Goal: Task Accomplishment & Management: Use online tool/utility

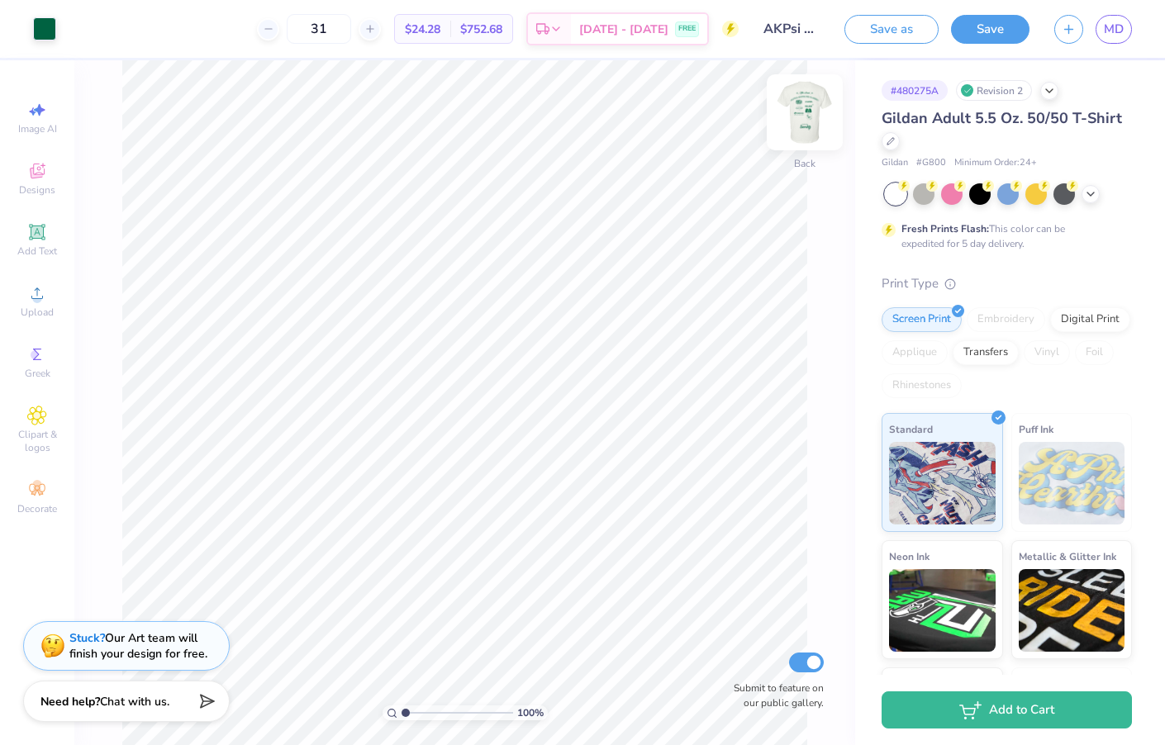
click at [807, 109] on img at bounding box center [805, 112] width 66 height 66
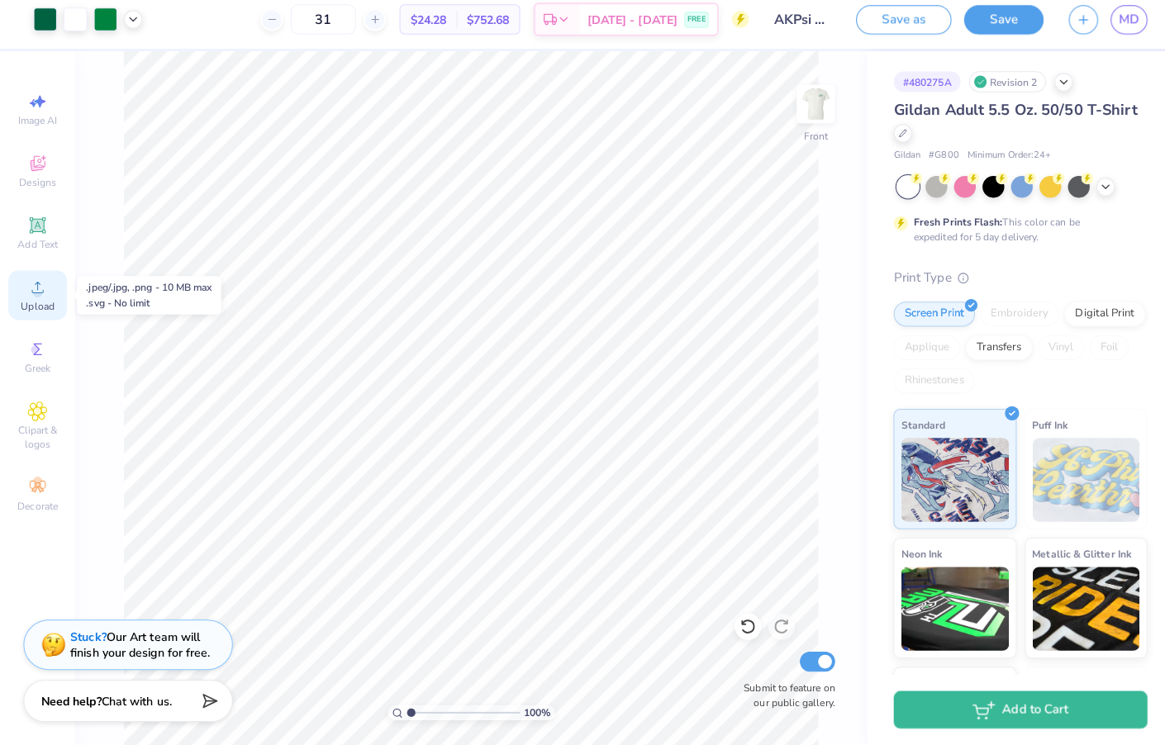
click at [34, 306] on span "Upload" at bounding box center [37, 312] width 33 height 13
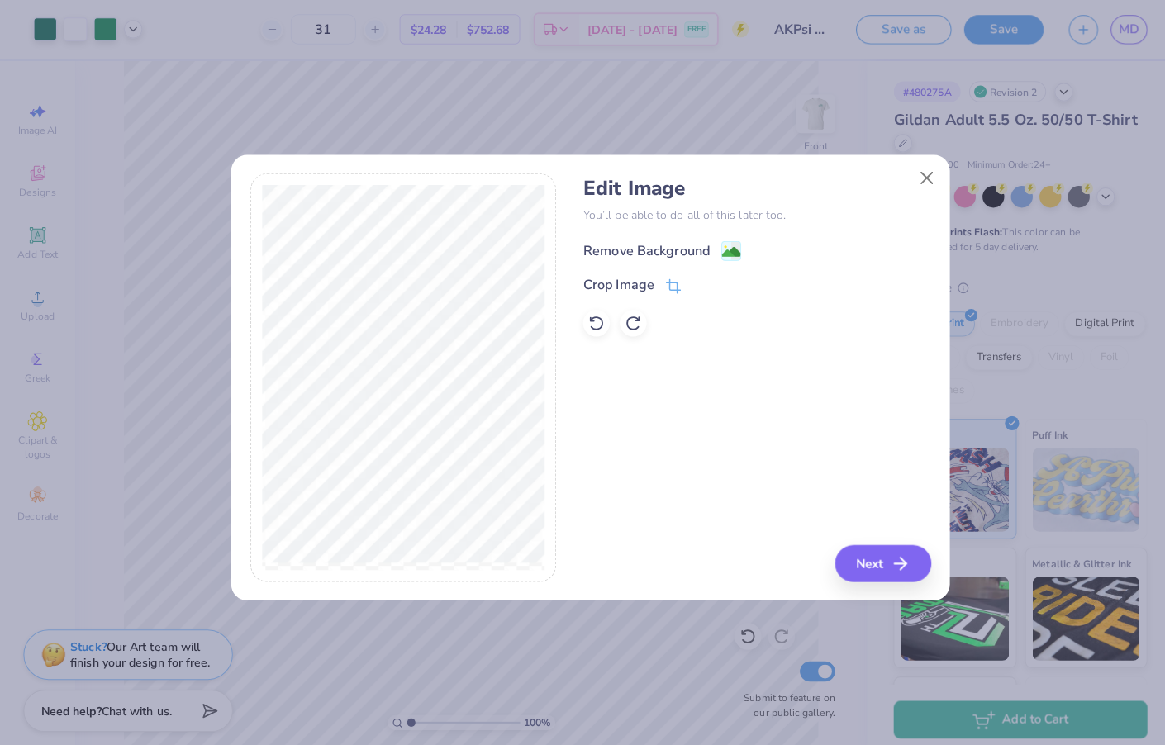
click at [716, 243] on circle at bounding box center [716, 244] width 2 height 2
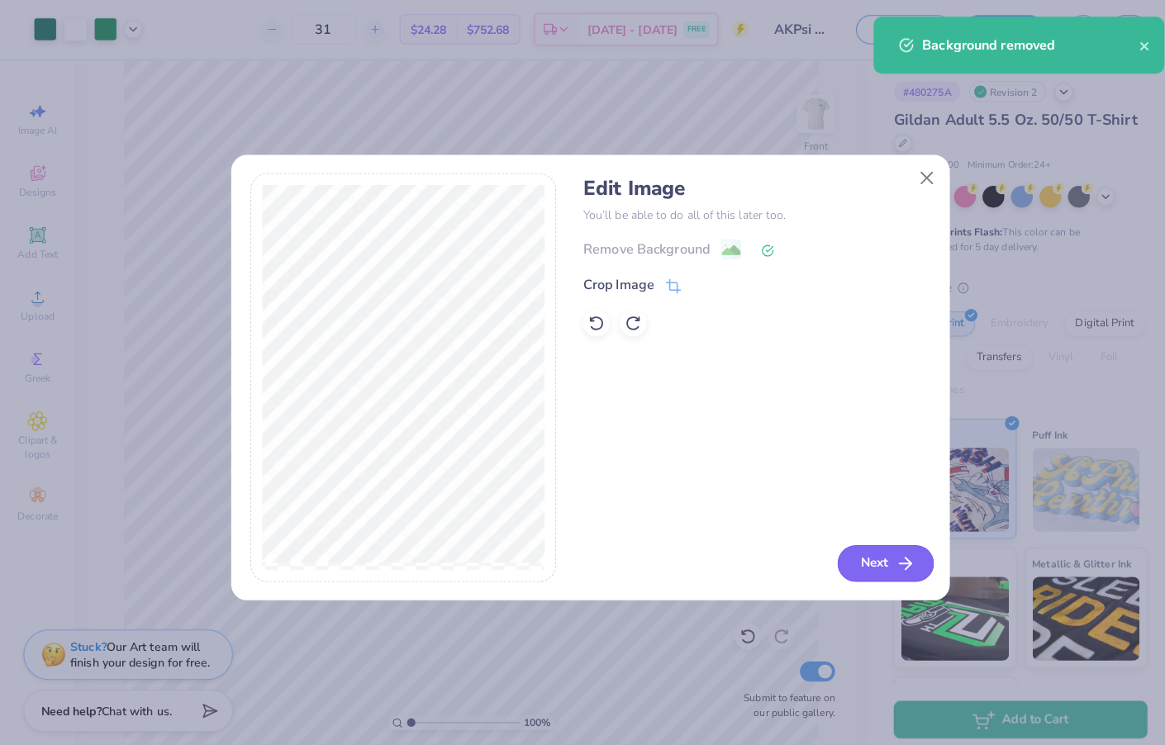
click at [862, 544] on button "Next" at bounding box center [873, 556] width 95 height 36
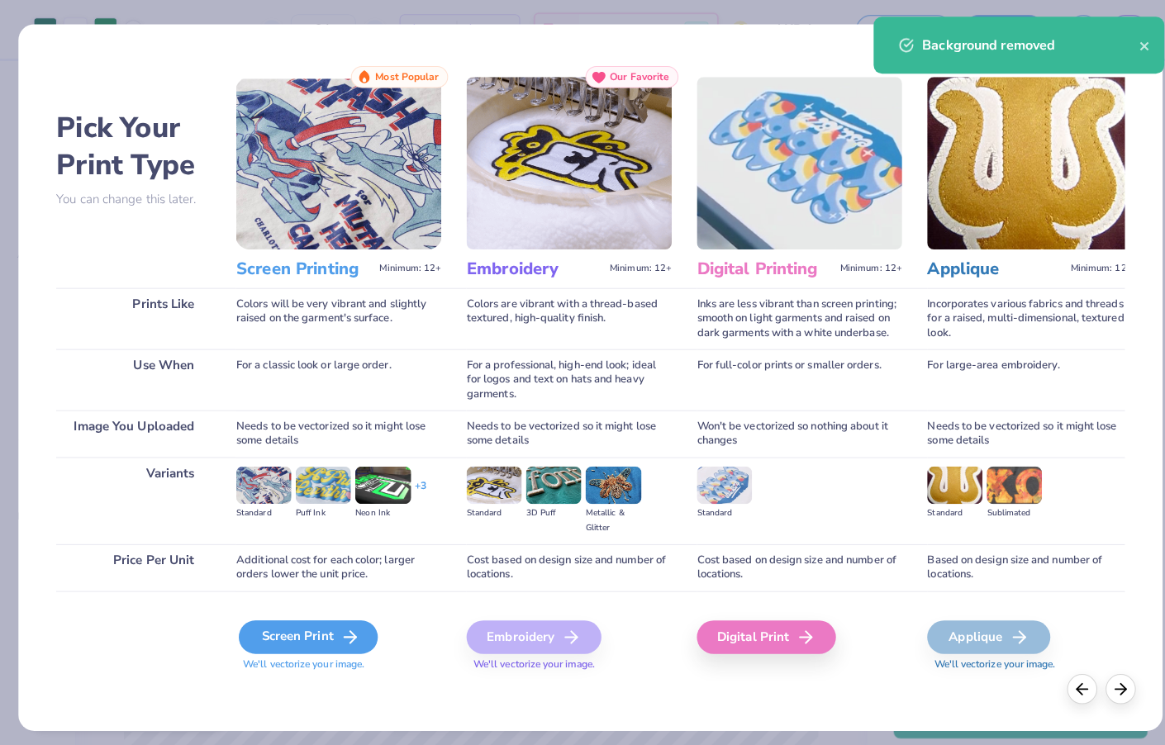
click at [336, 627] on icon at bounding box center [346, 629] width 20 height 20
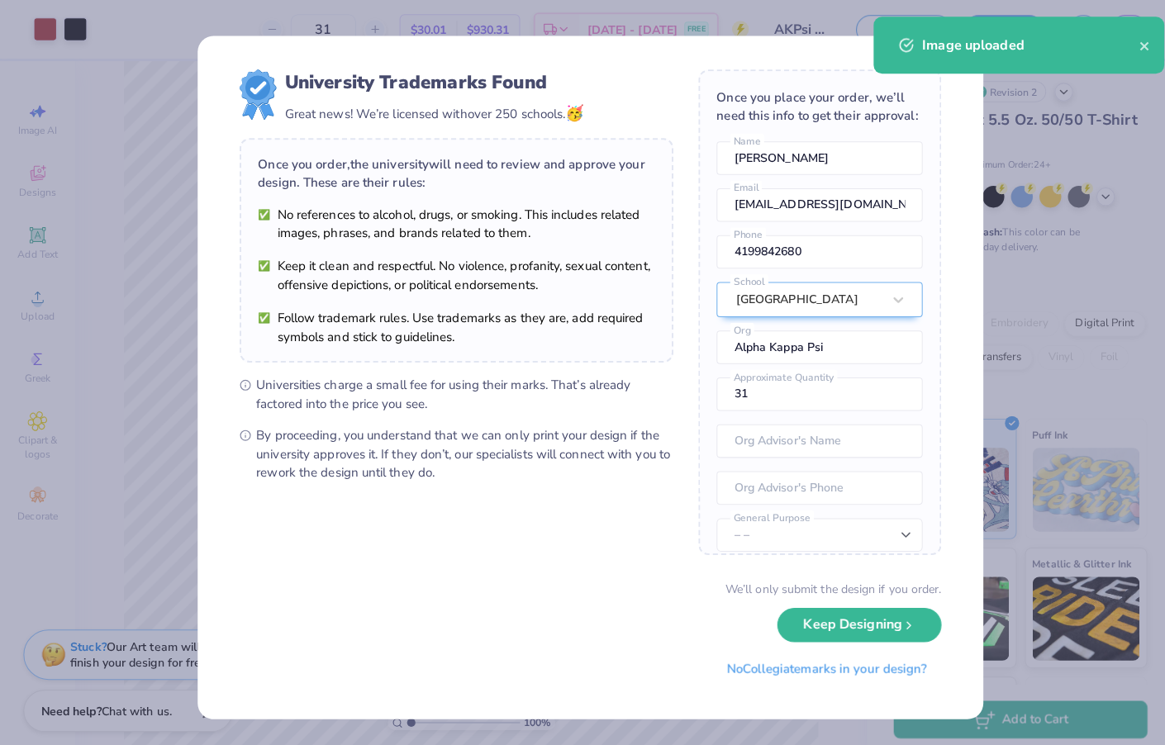
click at [485, 375] on body "Art colors 31 $30.01 Per Item $930.31 Total Est. Delivery [DATE] - [DATE] FREE …" at bounding box center [582, 372] width 1165 height 745
type input "7.17"
type input "2.91"
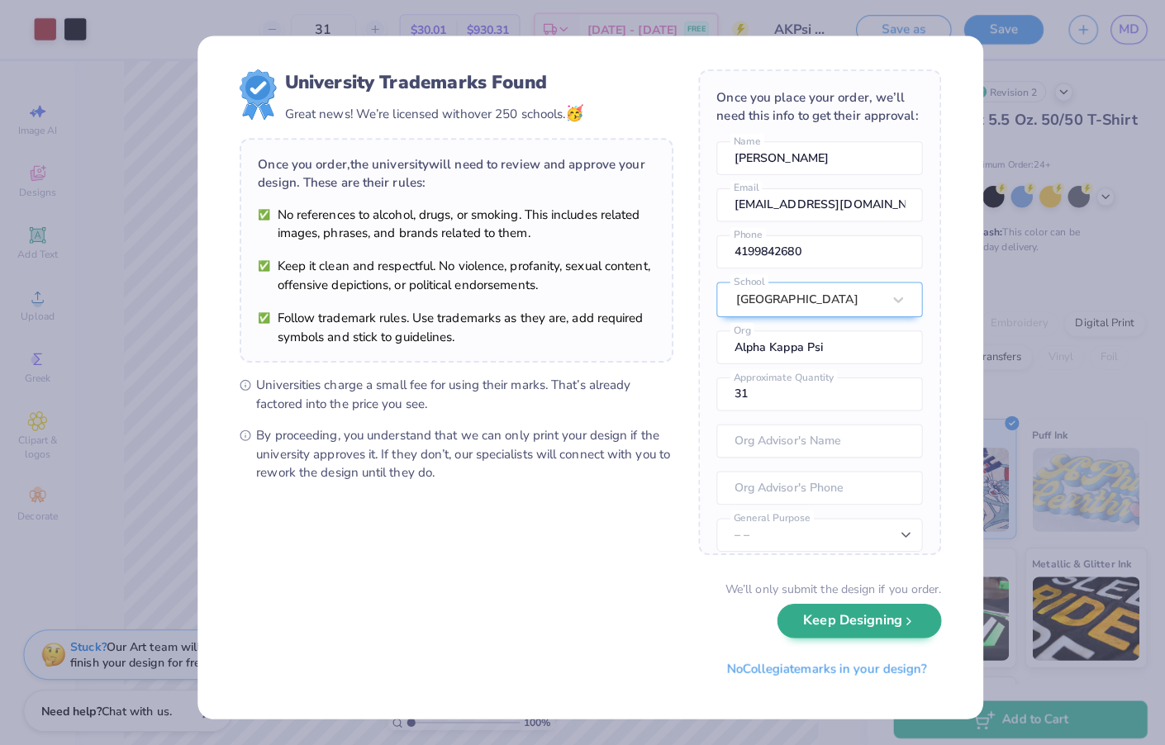
click at [888, 614] on button "Keep Designing" at bounding box center [848, 613] width 162 height 34
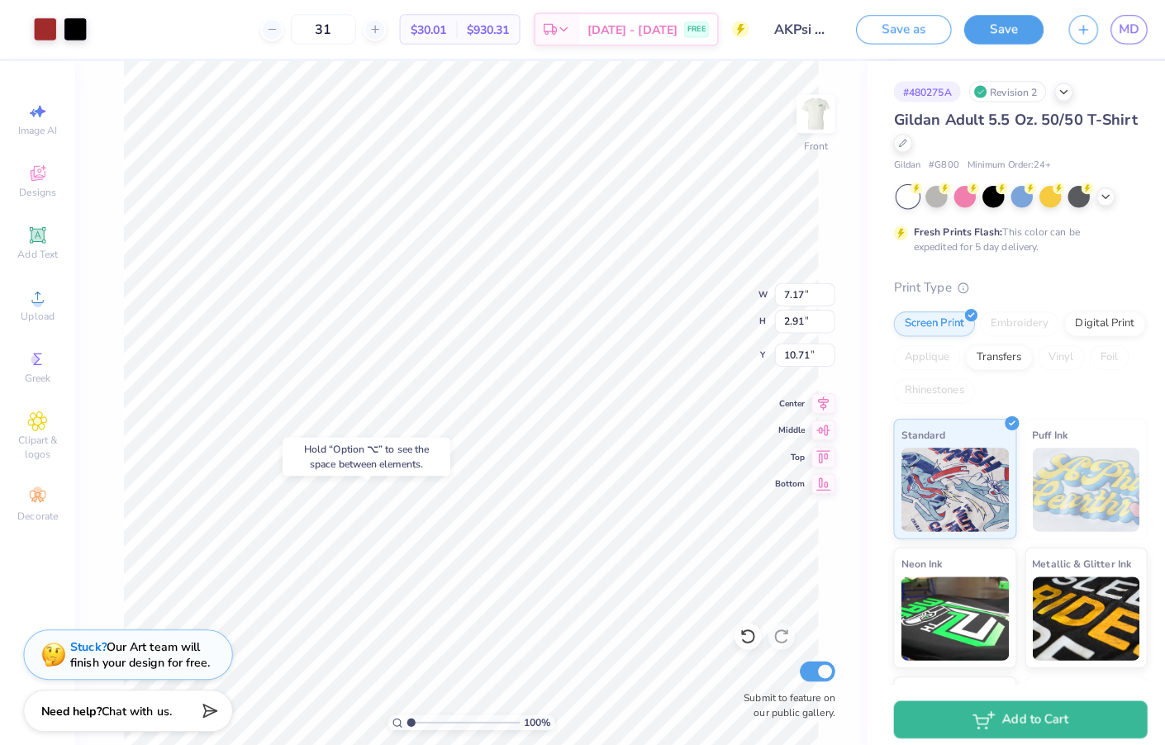
type input "17.40"
click at [74, 21] on div at bounding box center [74, 27] width 23 height 23
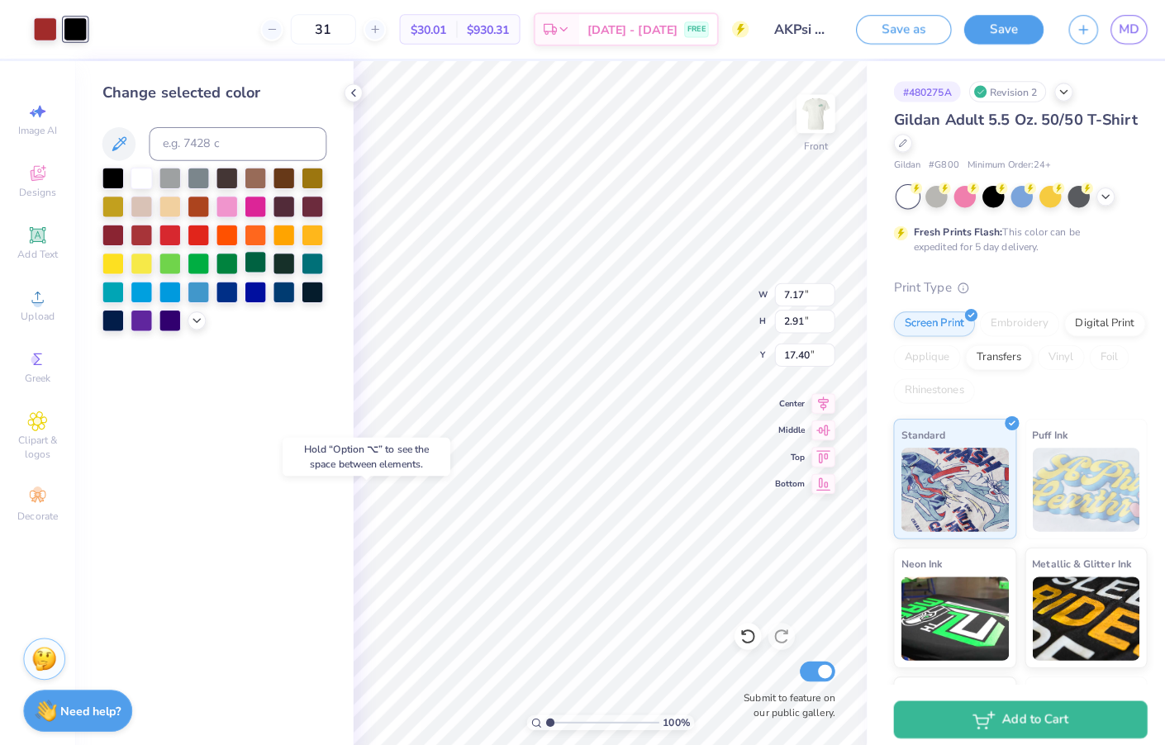
click at [246, 254] on div at bounding box center [251, 258] width 21 height 21
click at [40, 24] on div at bounding box center [44, 27] width 23 height 23
click at [249, 261] on div at bounding box center [251, 258] width 21 height 21
type input "3.01"
type input "1.22"
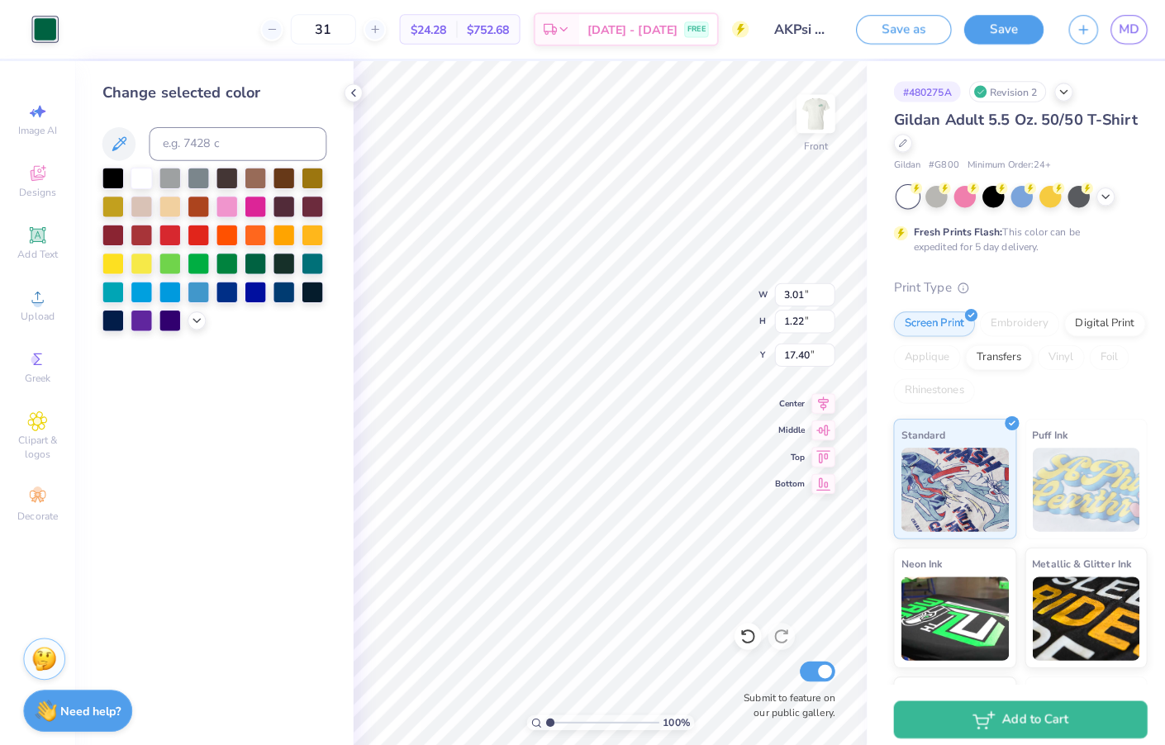
type input "15.23"
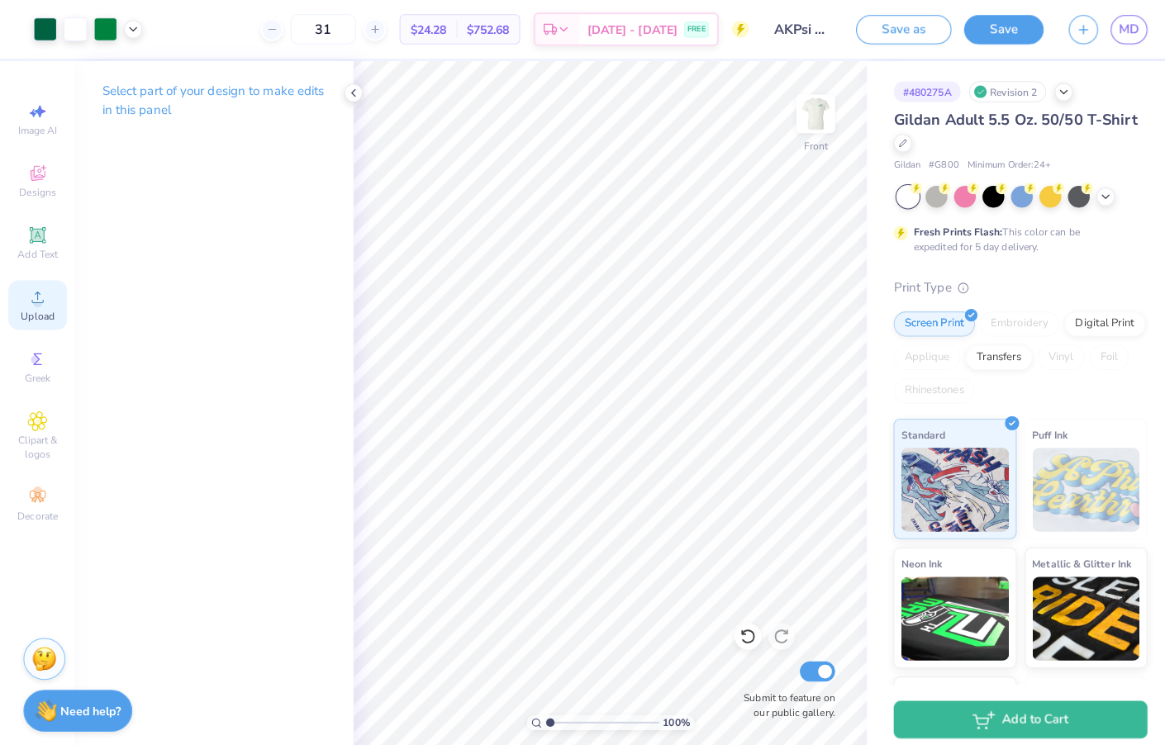
click at [30, 317] on span "Upload" at bounding box center [37, 312] width 33 height 13
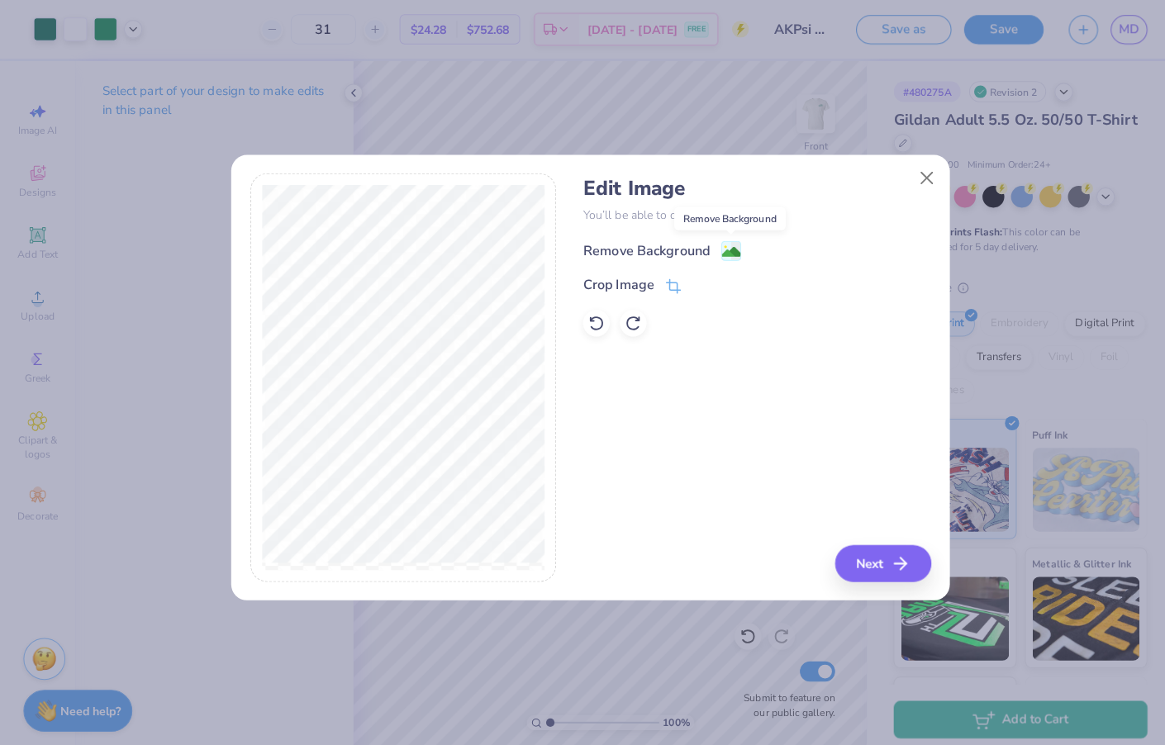
click at [716, 248] on image at bounding box center [721, 249] width 18 height 18
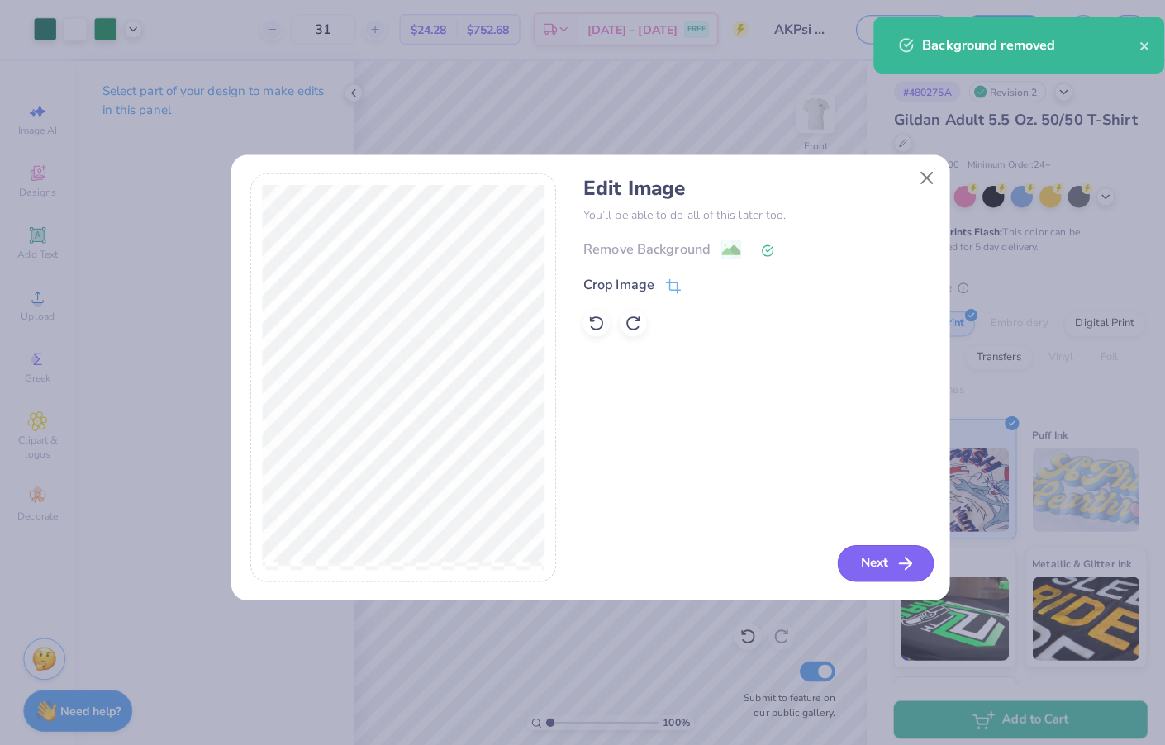
click at [852, 564] on button "Next" at bounding box center [873, 556] width 95 height 36
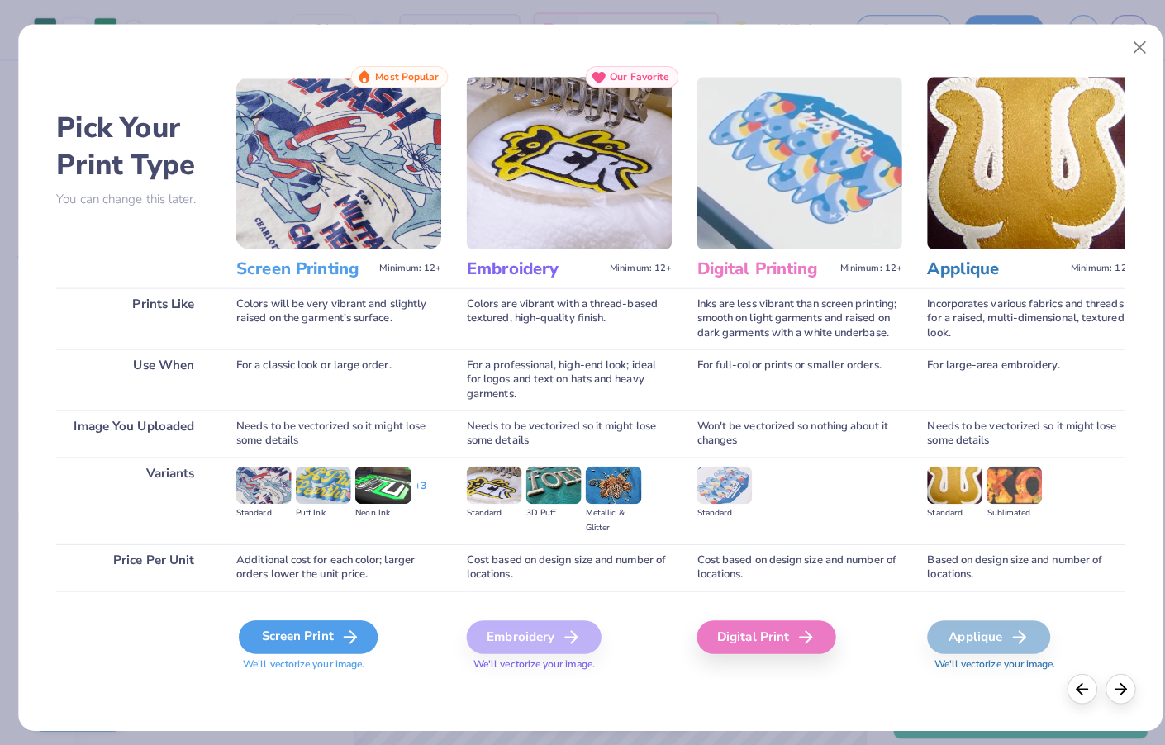
click at [292, 627] on div "Screen Print" at bounding box center [304, 628] width 137 height 33
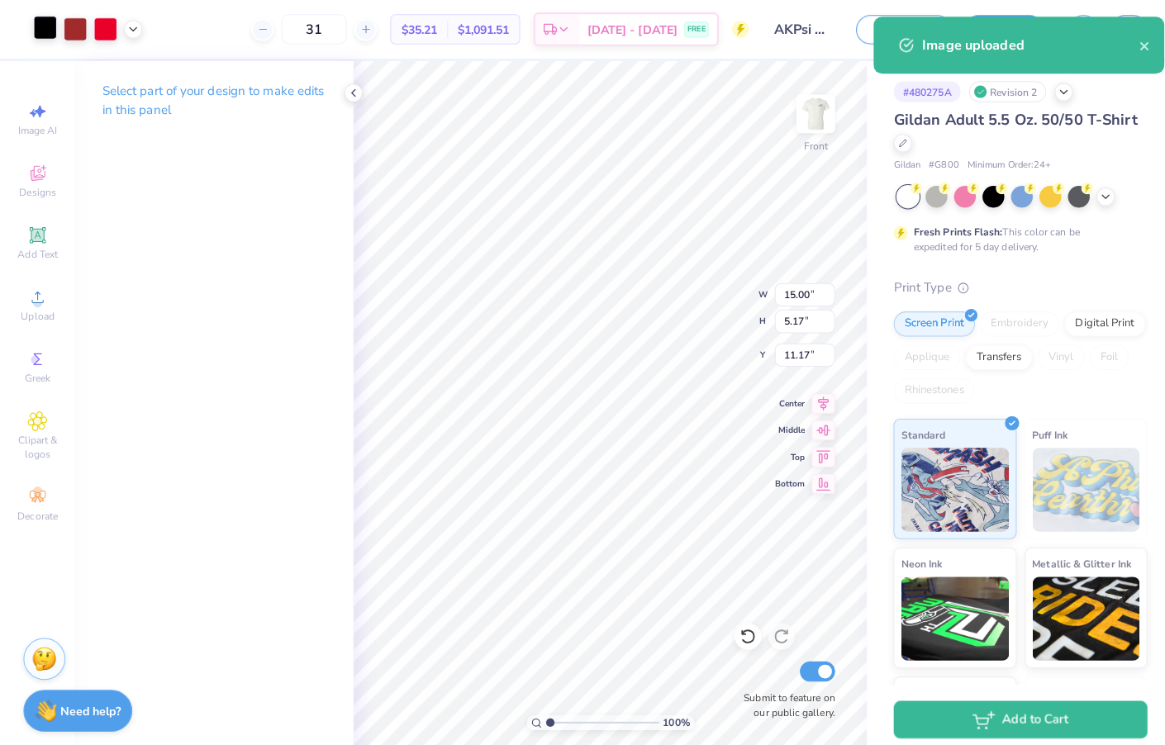
click at [50, 38] on div at bounding box center [44, 27] width 23 height 23
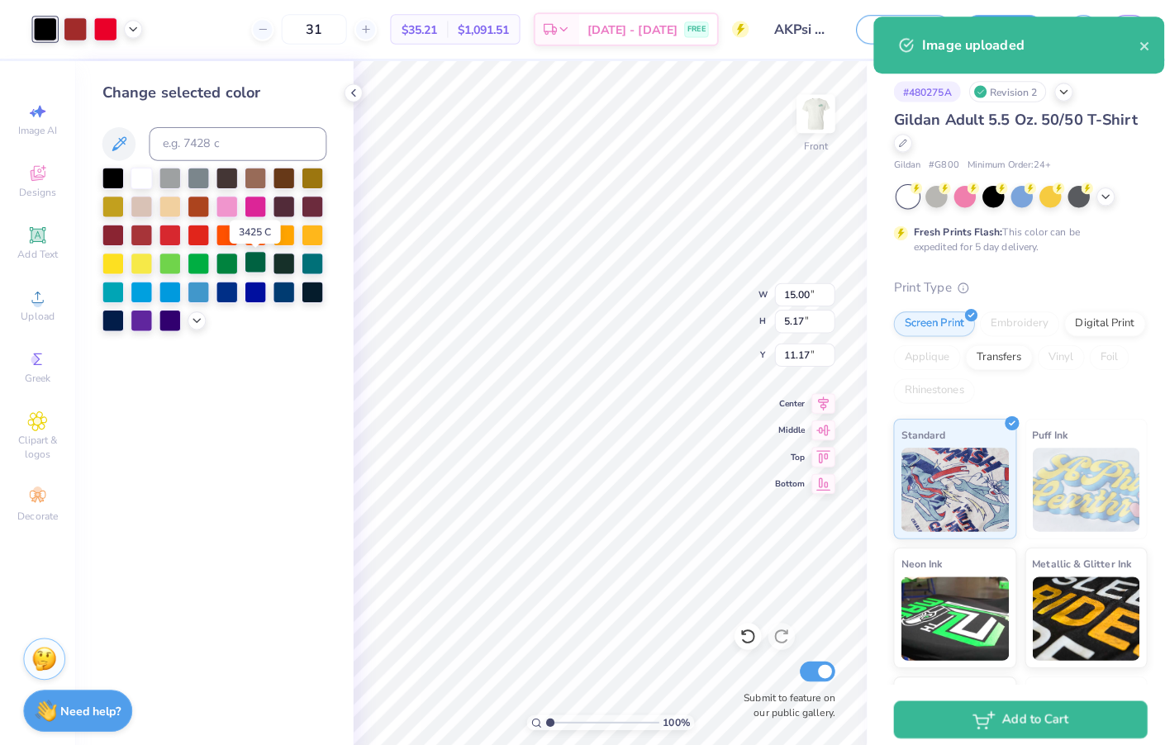
click at [254, 266] on div at bounding box center [251, 258] width 21 height 21
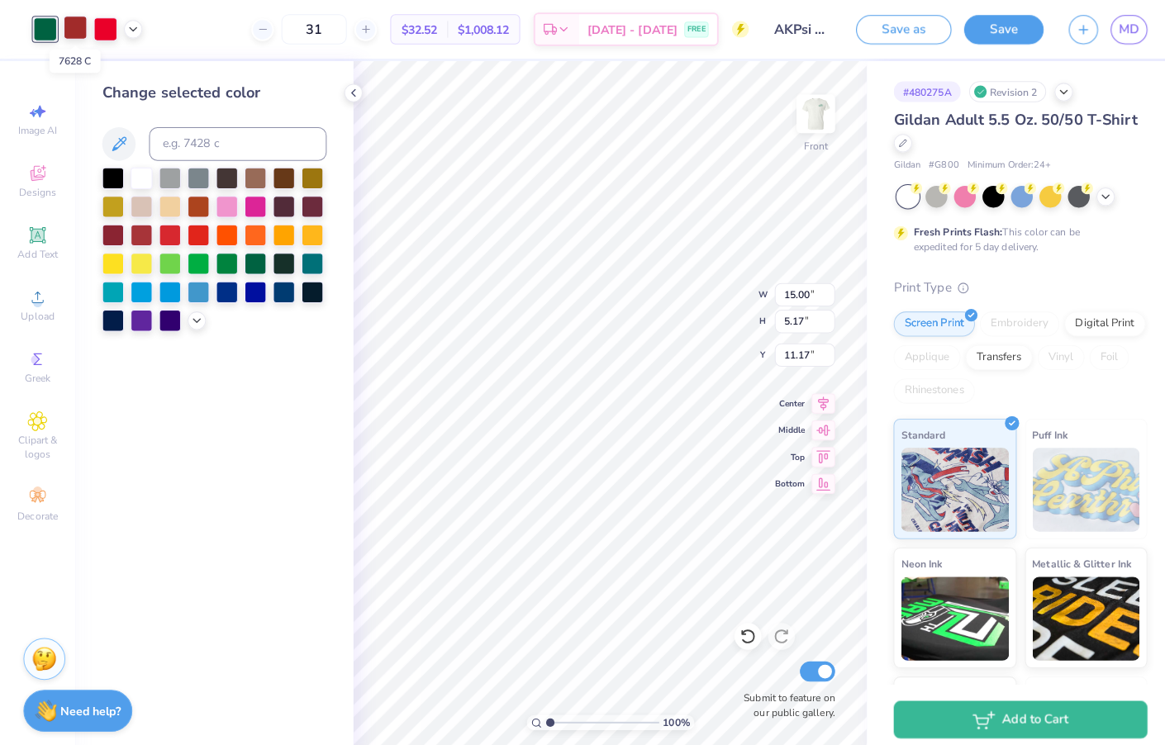
click at [77, 34] on div at bounding box center [74, 27] width 23 height 23
click at [254, 269] on div at bounding box center [251, 258] width 21 height 21
click at [103, 27] on div at bounding box center [104, 27] width 23 height 23
click at [253, 262] on div at bounding box center [251, 258] width 21 height 21
click at [72, 22] on div at bounding box center [74, 27] width 23 height 23
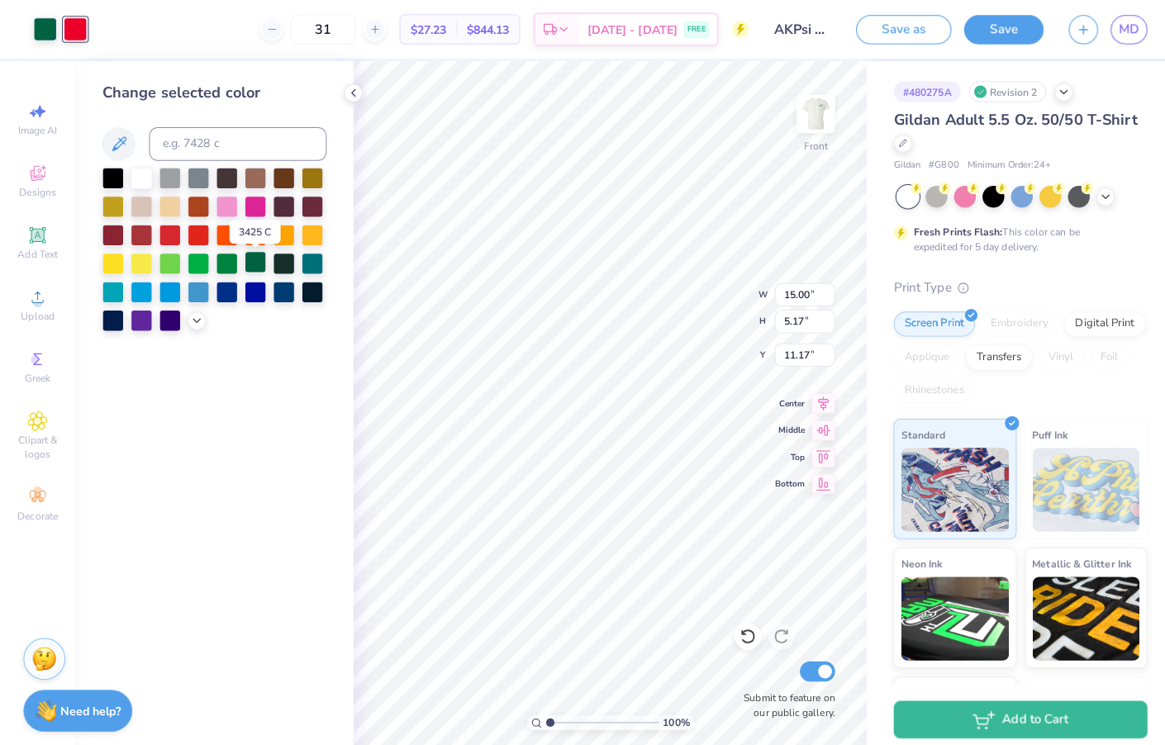
click at [252, 259] on div at bounding box center [251, 258] width 21 height 21
click at [740, 628] on icon at bounding box center [738, 628] width 17 height 17
click at [221, 265] on div at bounding box center [223, 258] width 21 height 21
click at [246, 264] on div at bounding box center [251, 258] width 21 height 21
click at [78, 29] on div at bounding box center [74, 27] width 23 height 23
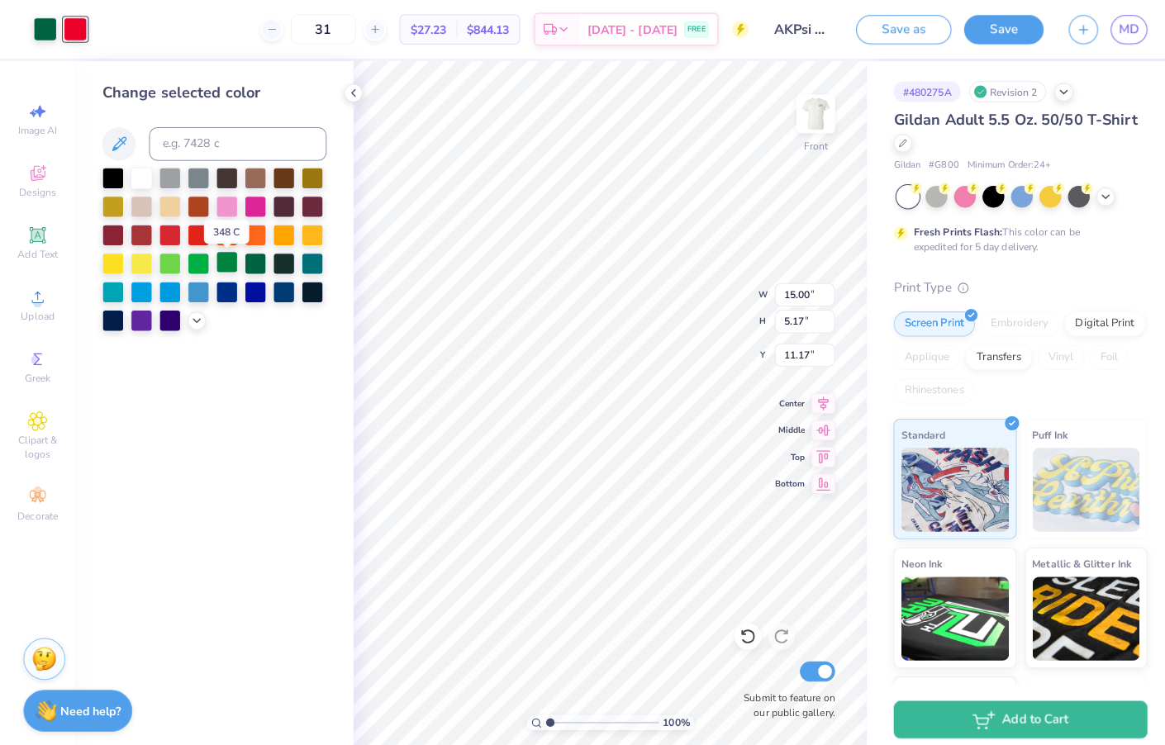
click at [221, 261] on div at bounding box center [223, 258] width 21 height 21
type input "6.54"
type input "2.25"
type input "16.91"
type input "4.80"
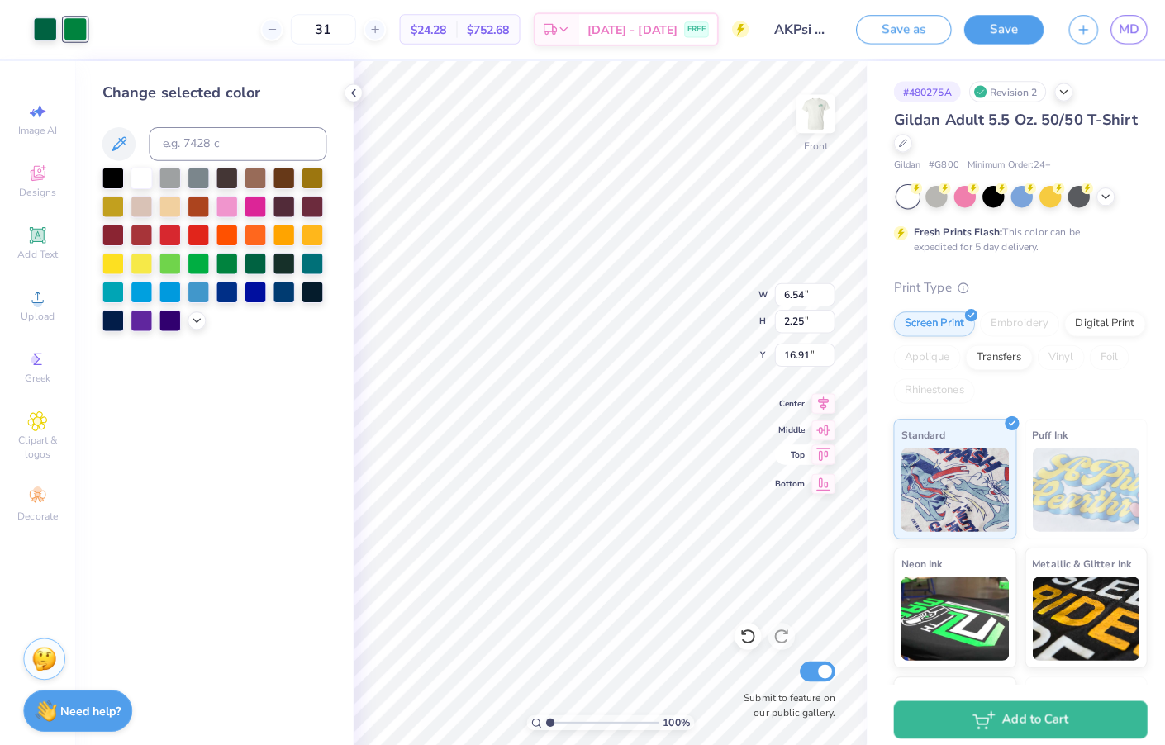
type input "1.65"
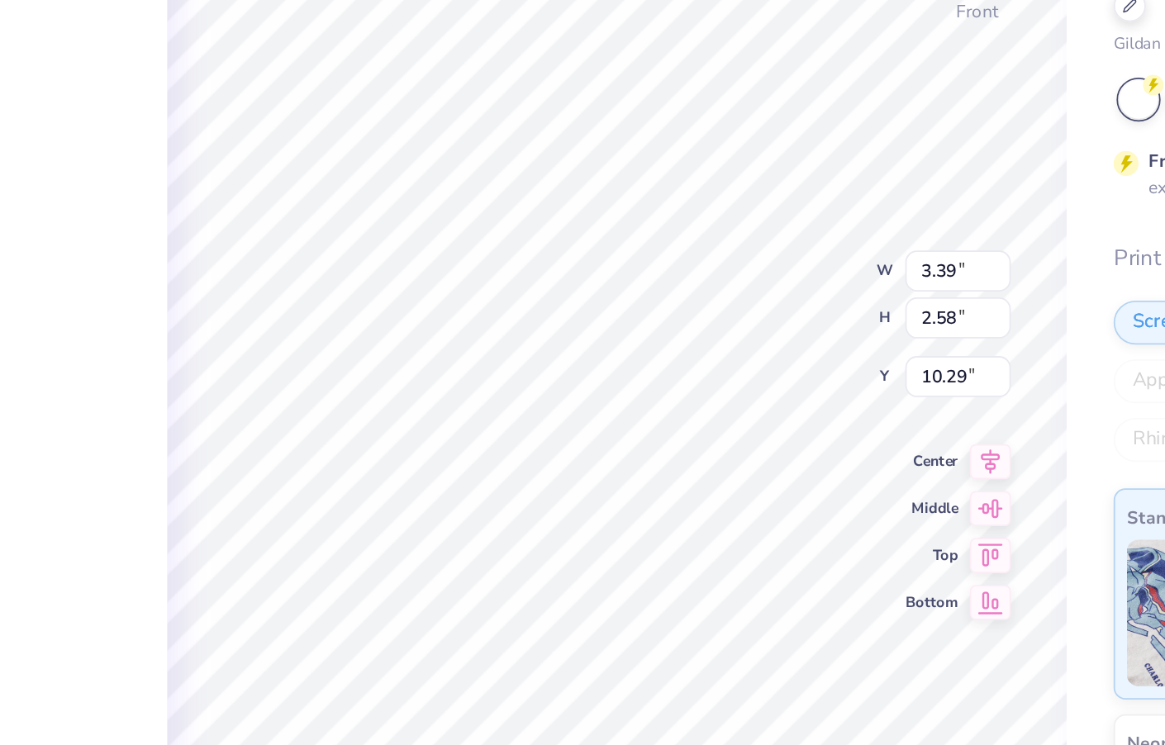
type input "10.04"
type input "9.40"
type input "11.54"
type input "13.32"
click at [855, 247] on div "# 480275A Revision 2 Gildan Adult 5.5 Oz. 50/50 T-Shirt Gildan # G800 Minimum O…" at bounding box center [1010, 423] width 310 height 726
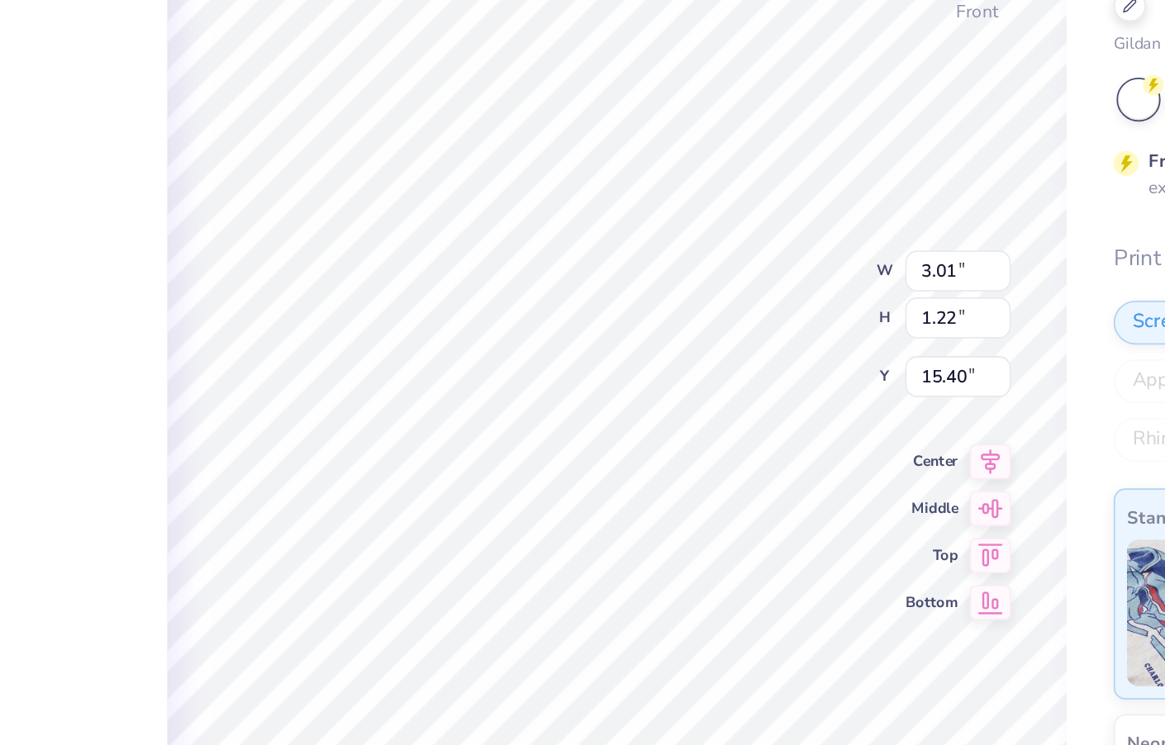
type input "11.65"
click at [855, 178] on div "# 480275A Revision 2 Gildan Adult 5.5 Oz. 50/50 T-Shirt Gildan # G800 Minimum O…" at bounding box center [1010, 423] width 310 height 726
click at [855, 60] on div "# 480275A Revision 2 Gildan Adult 5.5 Oz. 50/50 T-Shirt Gildan # G800 Minimum O…" at bounding box center [1010, 423] width 310 height 726
type input "17.40"
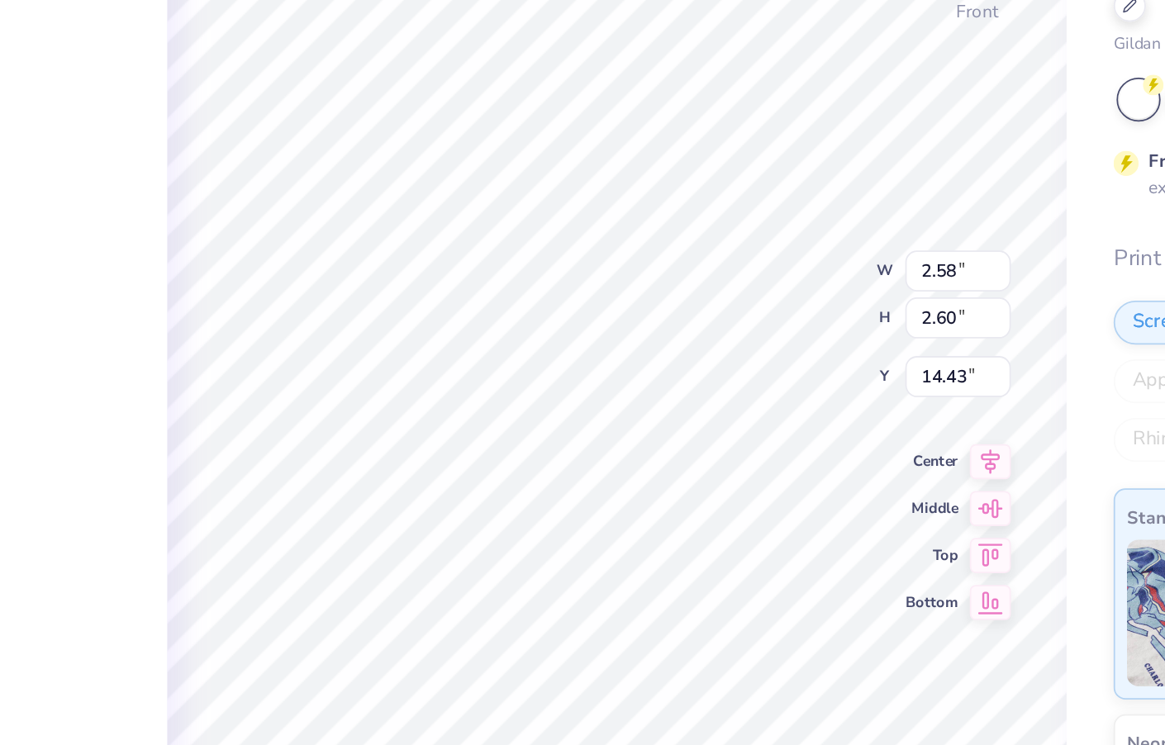
type input "14.13"
type input "7.63"
type input "4.46"
type input "1.54"
click at [855, 86] on div "# 480275A Revision 2 Gildan Adult 5.5 Oz. 50/50 T-Shirt Gildan # G800 Minimum O…" at bounding box center [1010, 423] width 310 height 726
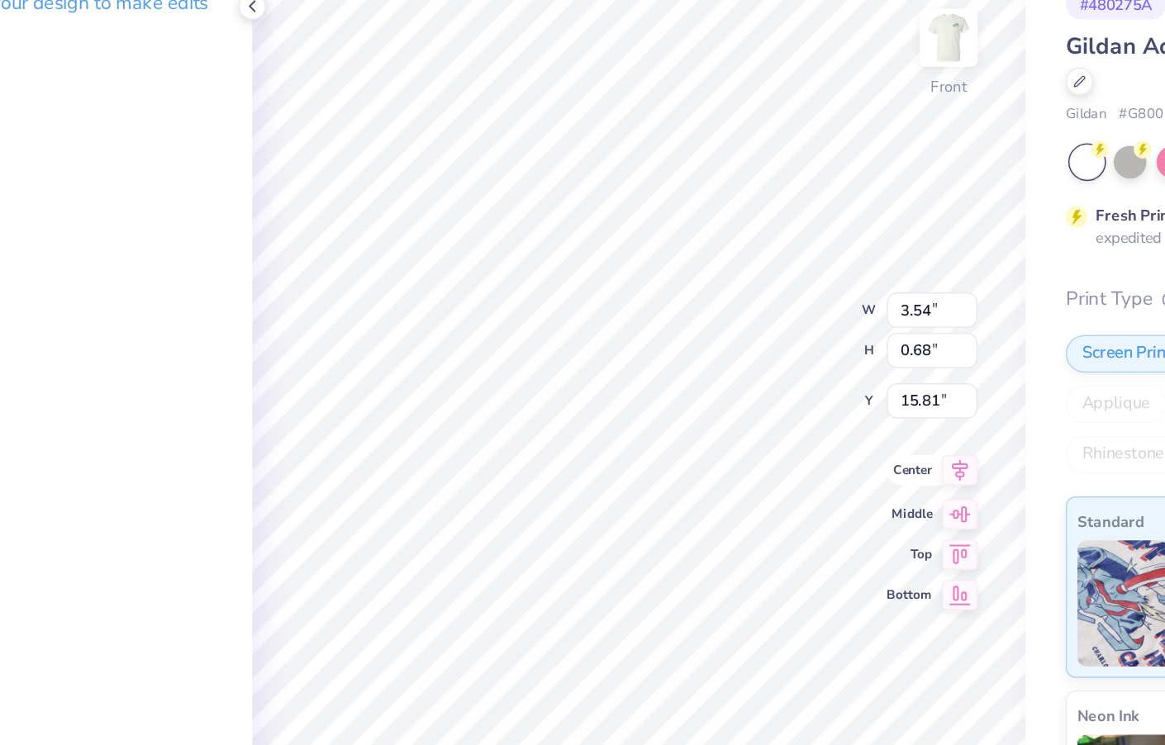
type input "15.81"
click at [855, 299] on div "# 480275A Revision 2 Gildan Adult 5.5 Oz. 50/50 T-Shirt Gildan # G800 Minimum O…" at bounding box center [1010, 423] width 310 height 726
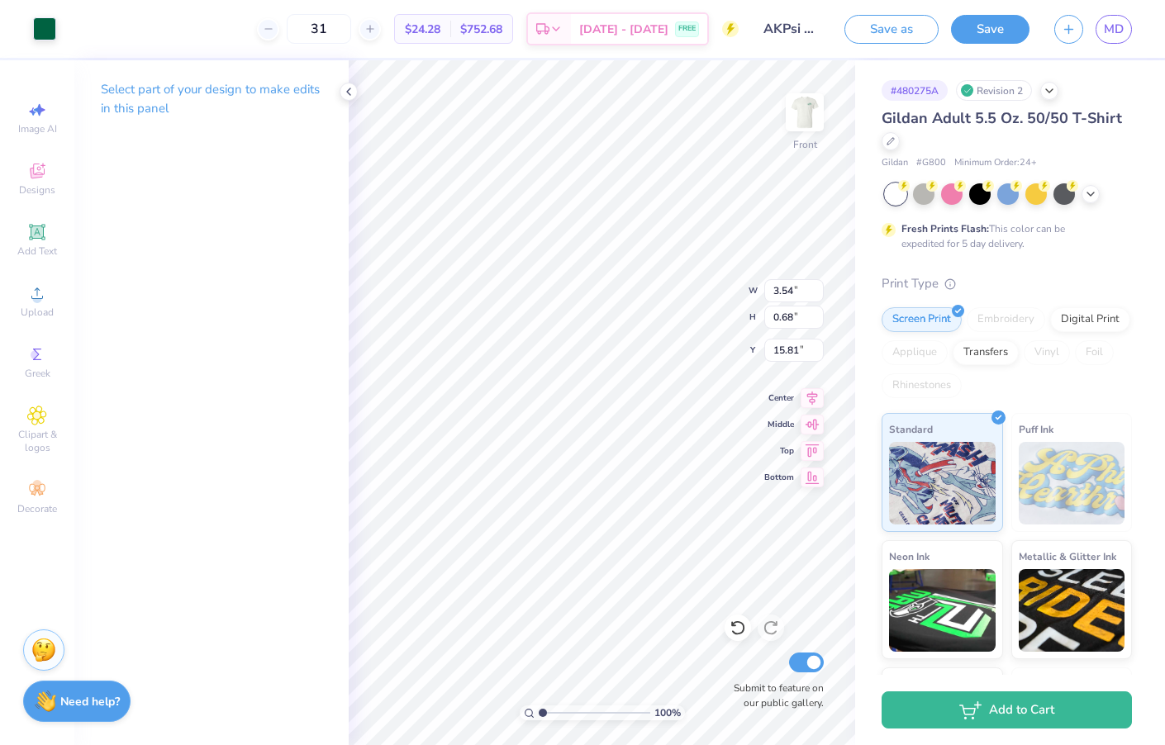
click at [865, 511] on div "# 480275A Revision 2 Gildan Adult 5.5 Oz. 50/50 T-Shirt Gildan # G800 Minimum O…" at bounding box center [1010, 423] width 310 height 726
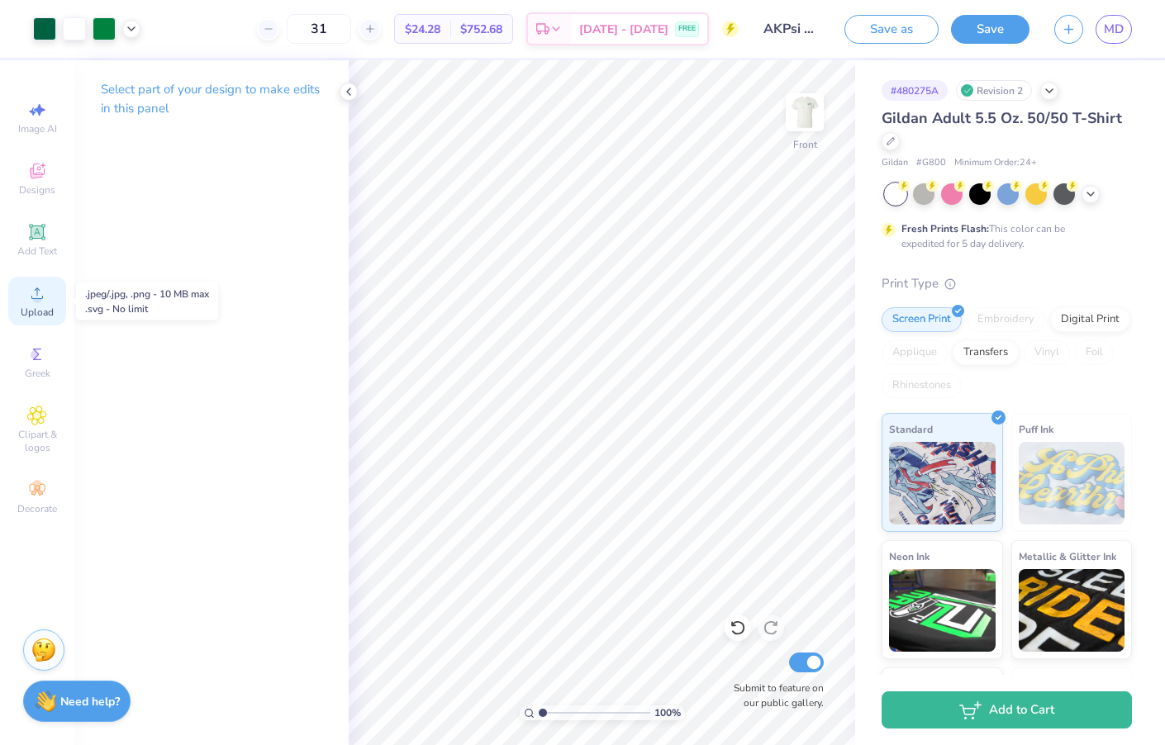
click at [36, 317] on span "Upload" at bounding box center [37, 312] width 33 height 13
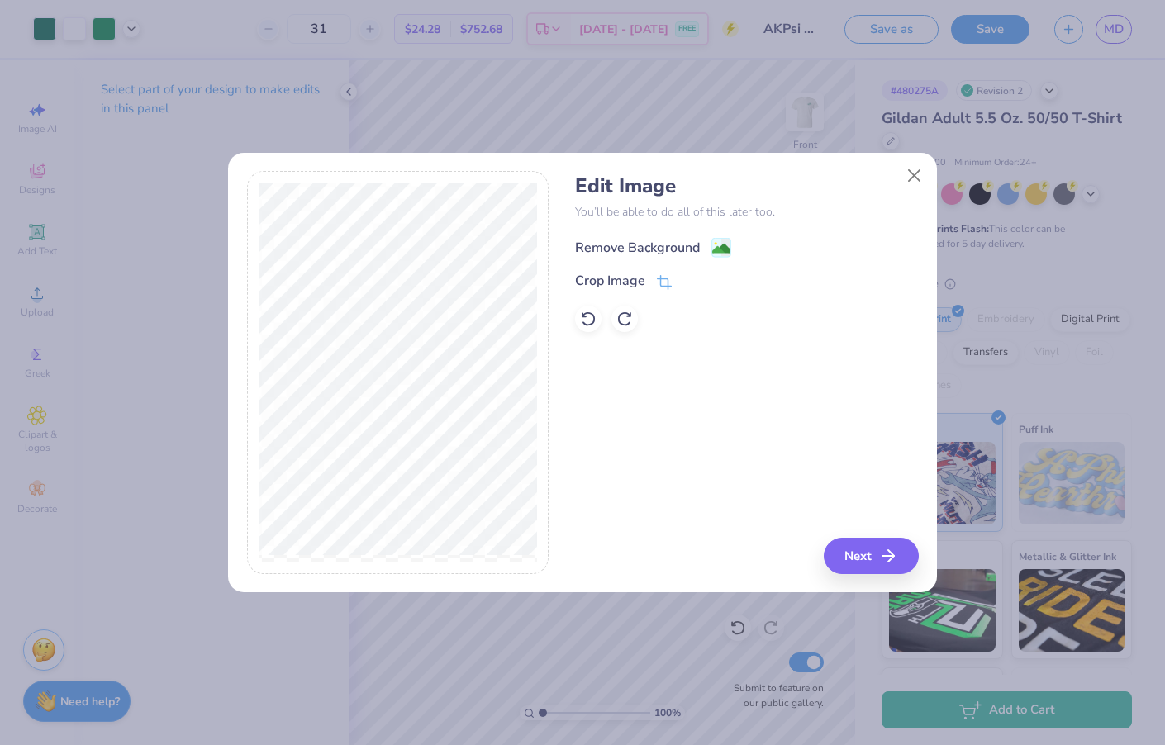
click at [679, 250] on div "Remove Background" at bounding box center [637, 248] width 125 height 20
click at [846, 554] on button "Next" at bounding box center [873, 556] width 95 height 36
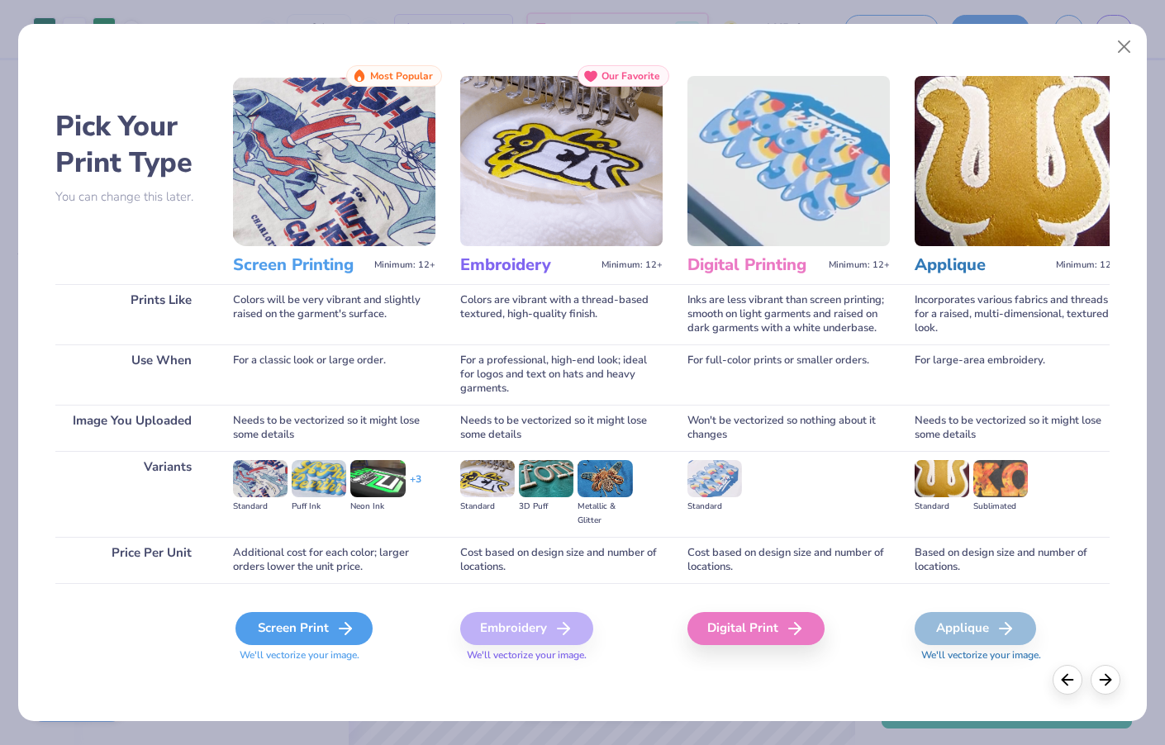
click at [336, 626] on icon at bounding box center [346, 629] width 20 height 20
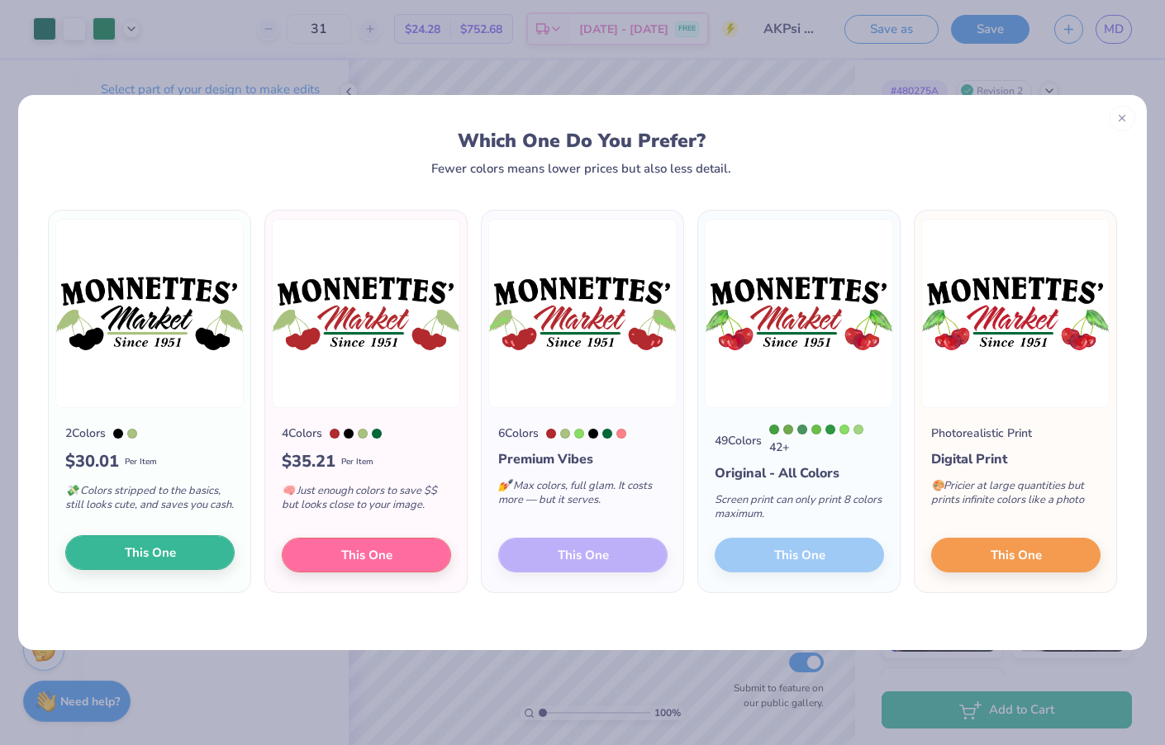
click at [193, 559] on button "This One" at bounding box center [149, 553] width 169 height 35
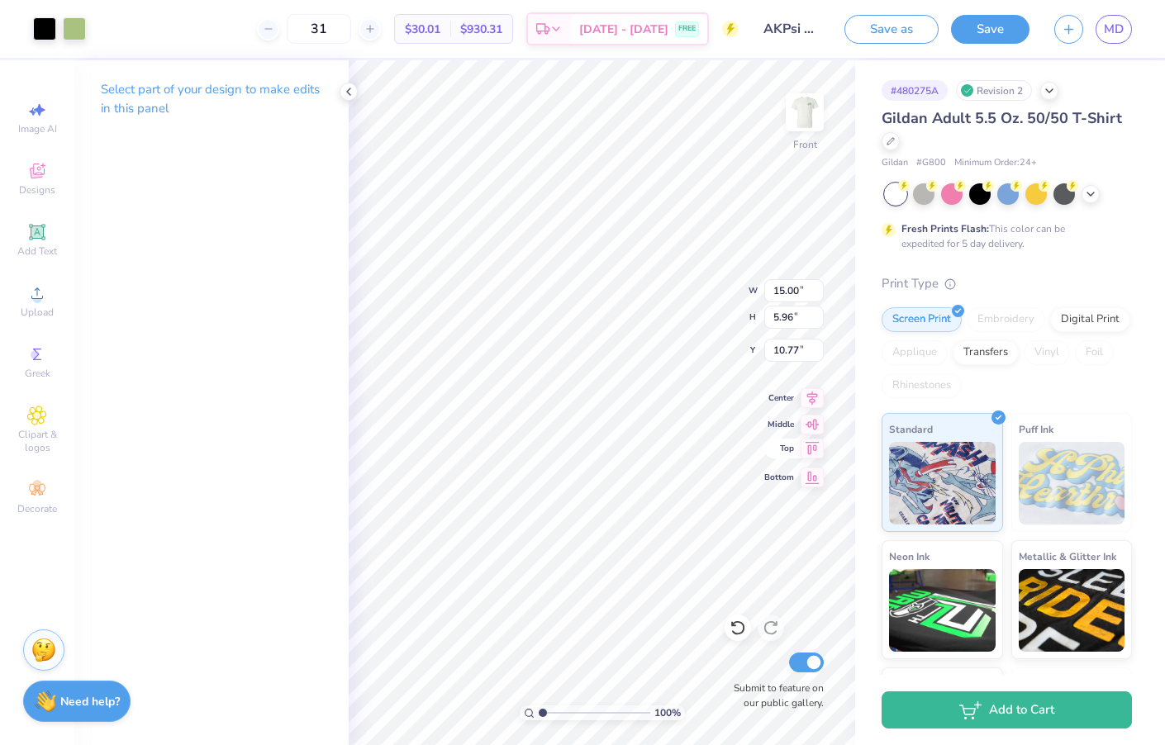
type input "6.20"
type input "2.46"
type input "17.39"
click at [38, 35] on div at bounding box center [44, 27] width 23 height 23
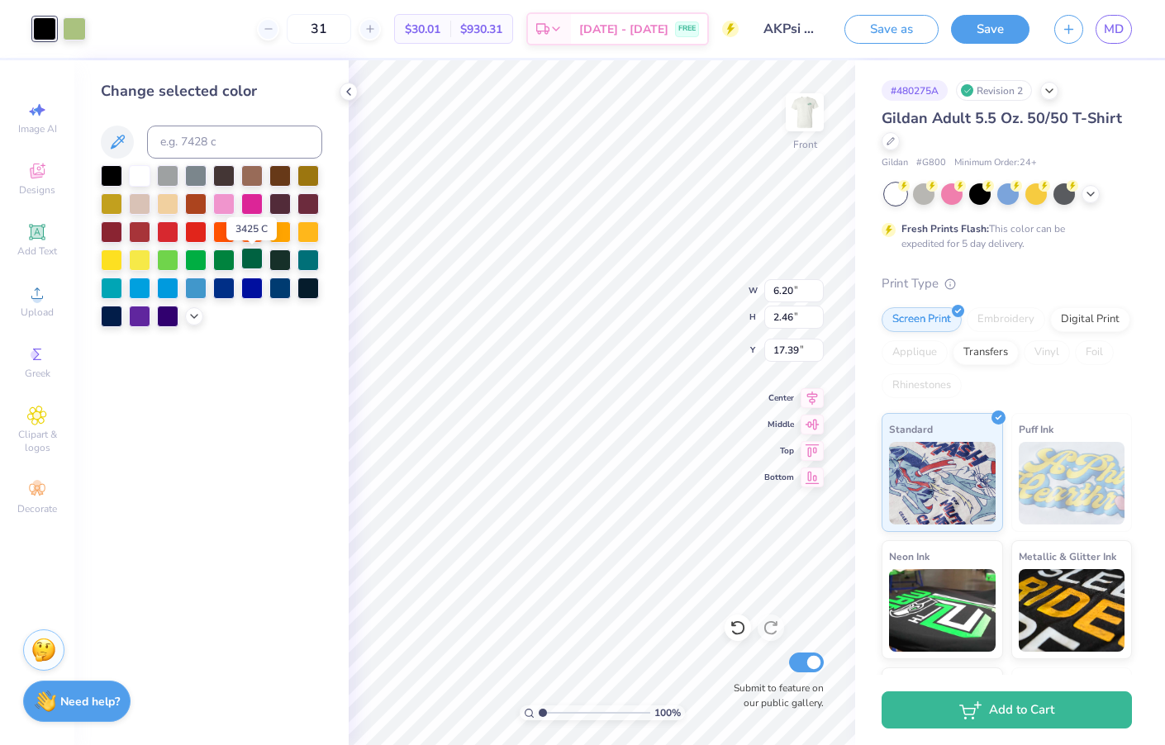
click at [254, 264] on div at bounding box center [251, 258] width 21 height 21
click at [81, 31] on div at bounding box center [74, 27] width 23 height 23
click at [229, 261] on div at bounding box center [223, 258] width 21 height 21
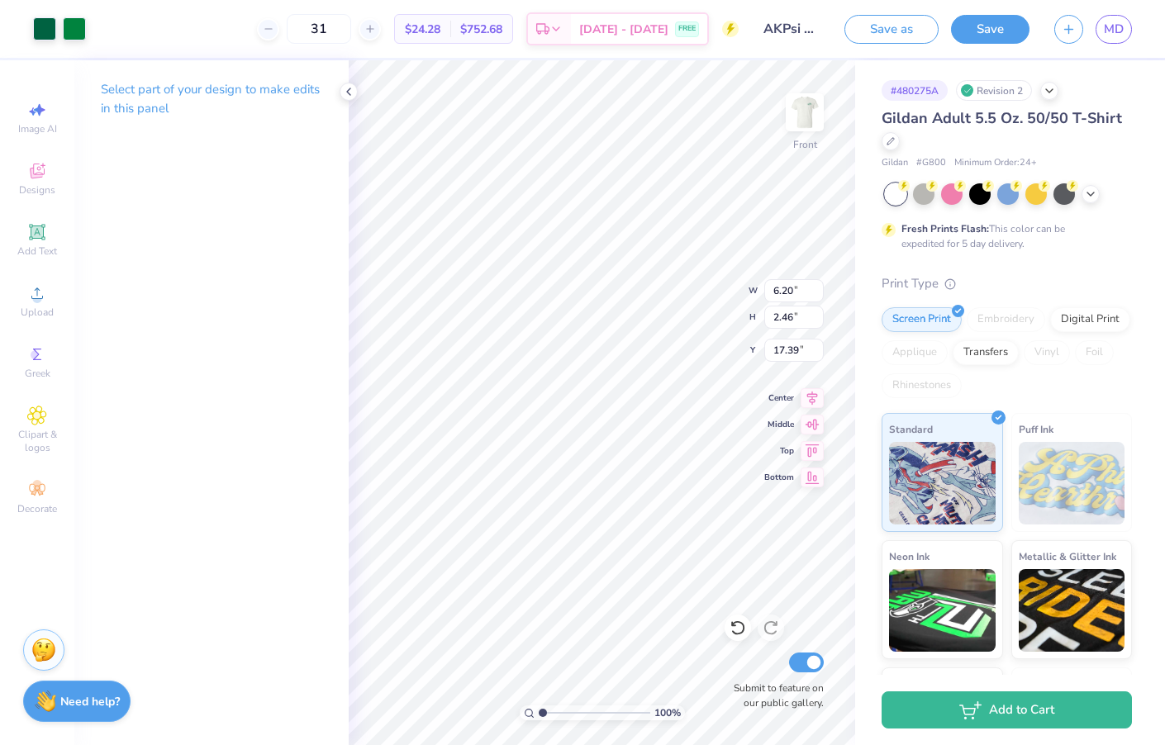
type input "4.11"
type input "1.63"
type input "17.05"
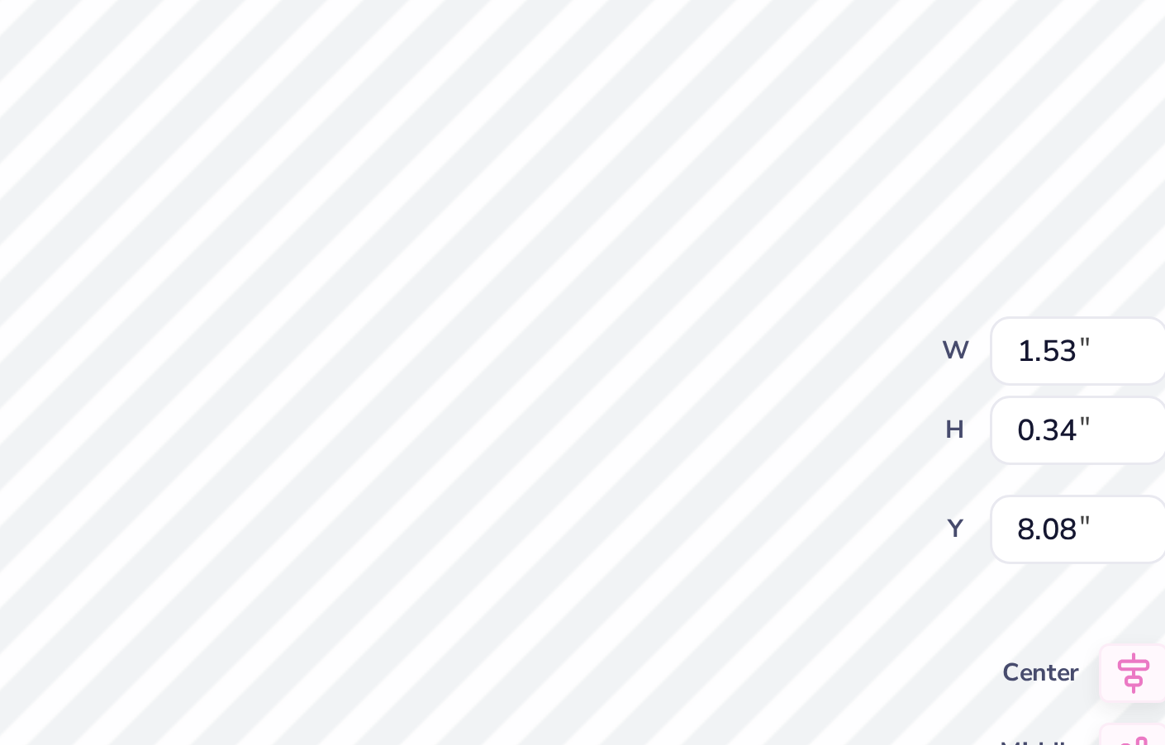
type input "1.54"
type input "0.52"
type input "7.86"
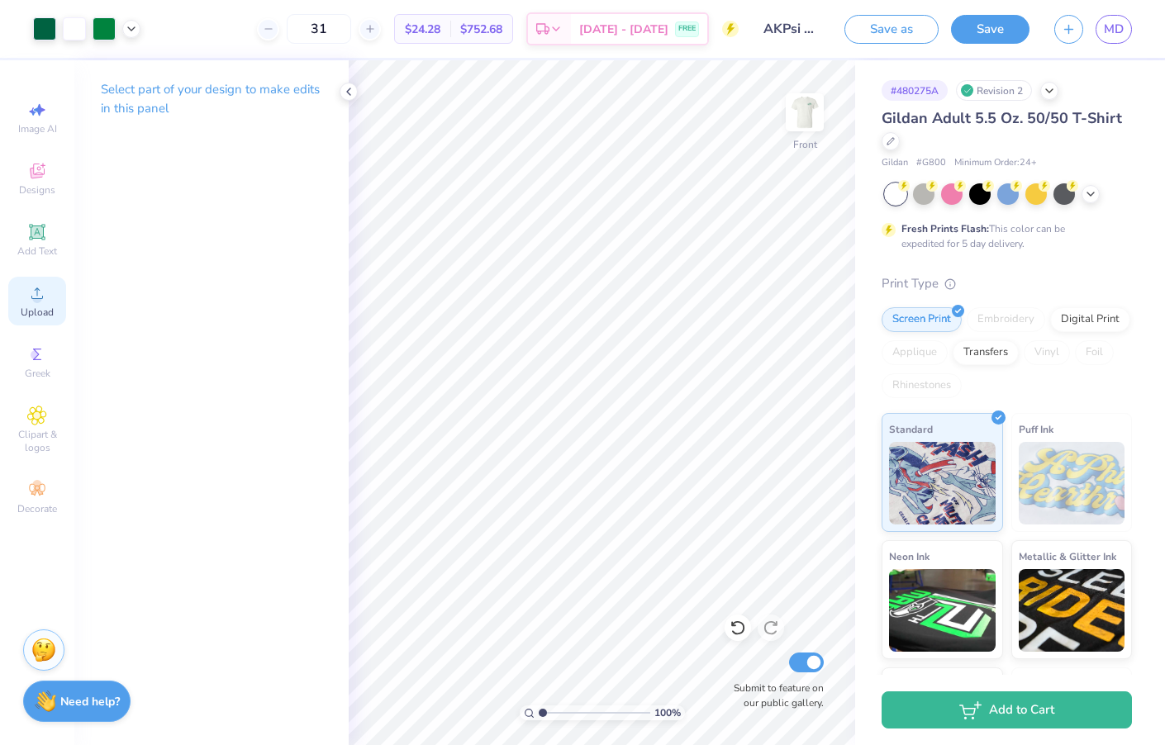
click at [25, 307] on span "Upload" at bounding box center [37, 312] width 33 height 13
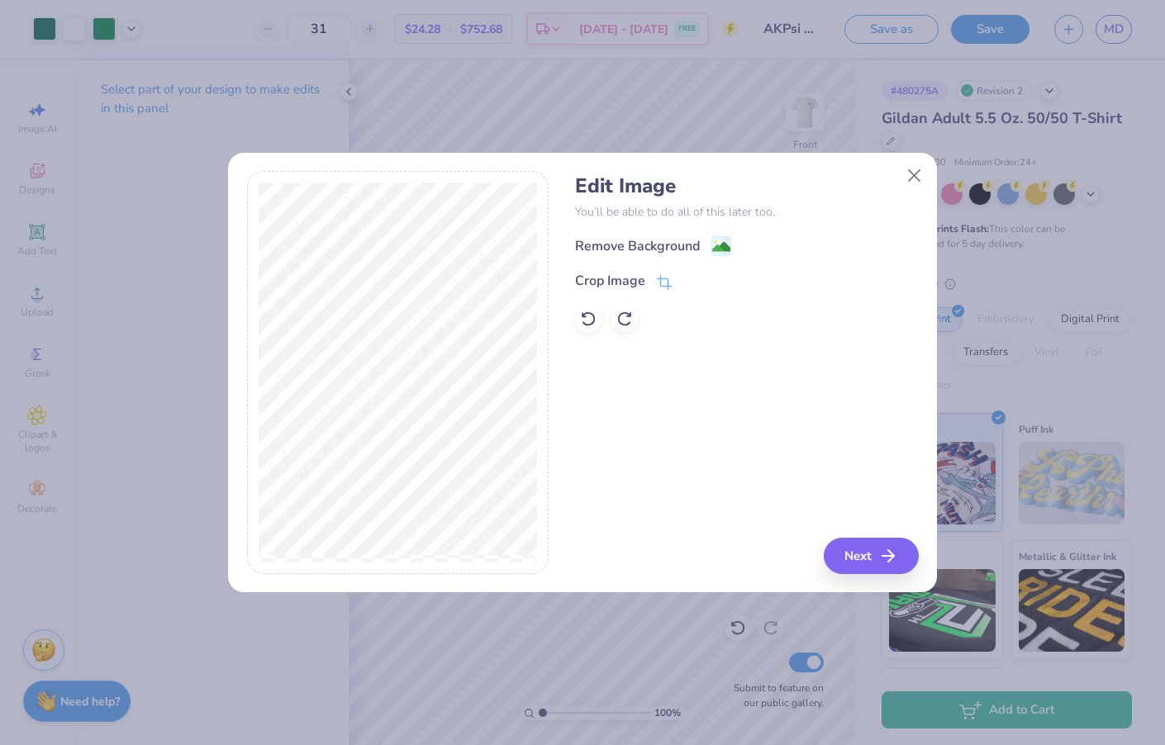
click at [716, 237] on div "Remove Background" at bounding box center [746, 246] width 343 height 21
click at [718, 244] on image at bounding box center [721, 249] width 18 height 18
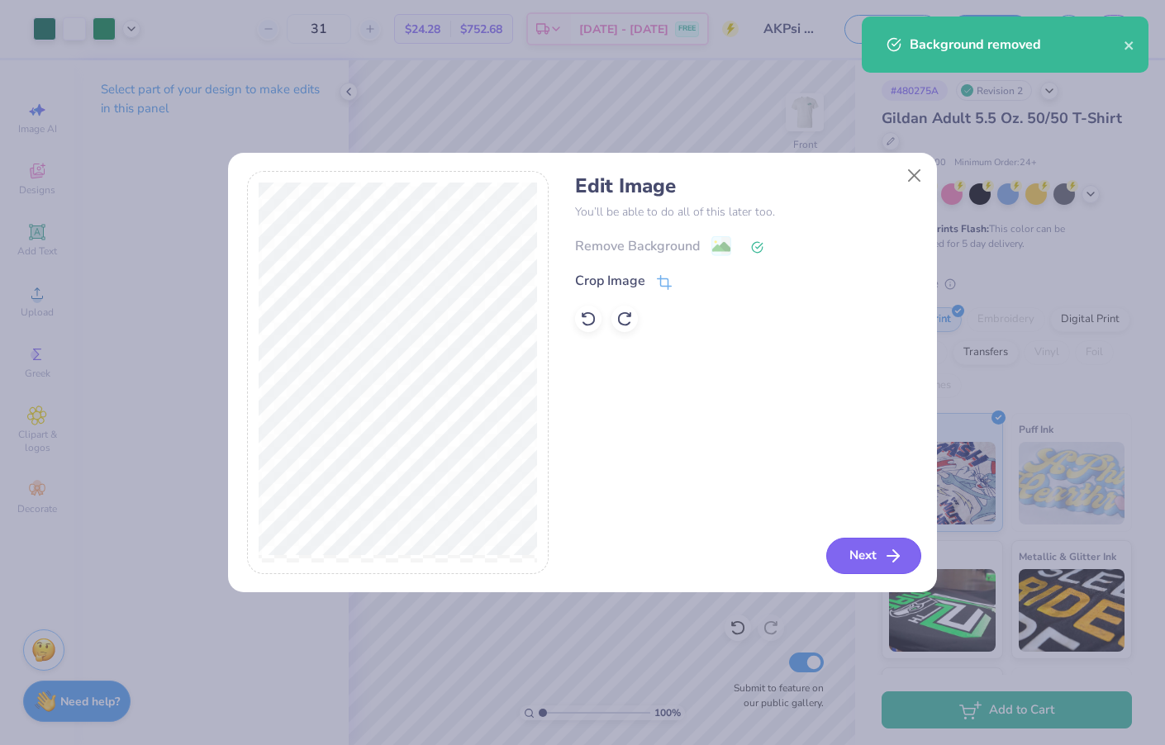
click at [849, 549] on button "Next" at bounding box center [873, 556] width 95 height 36
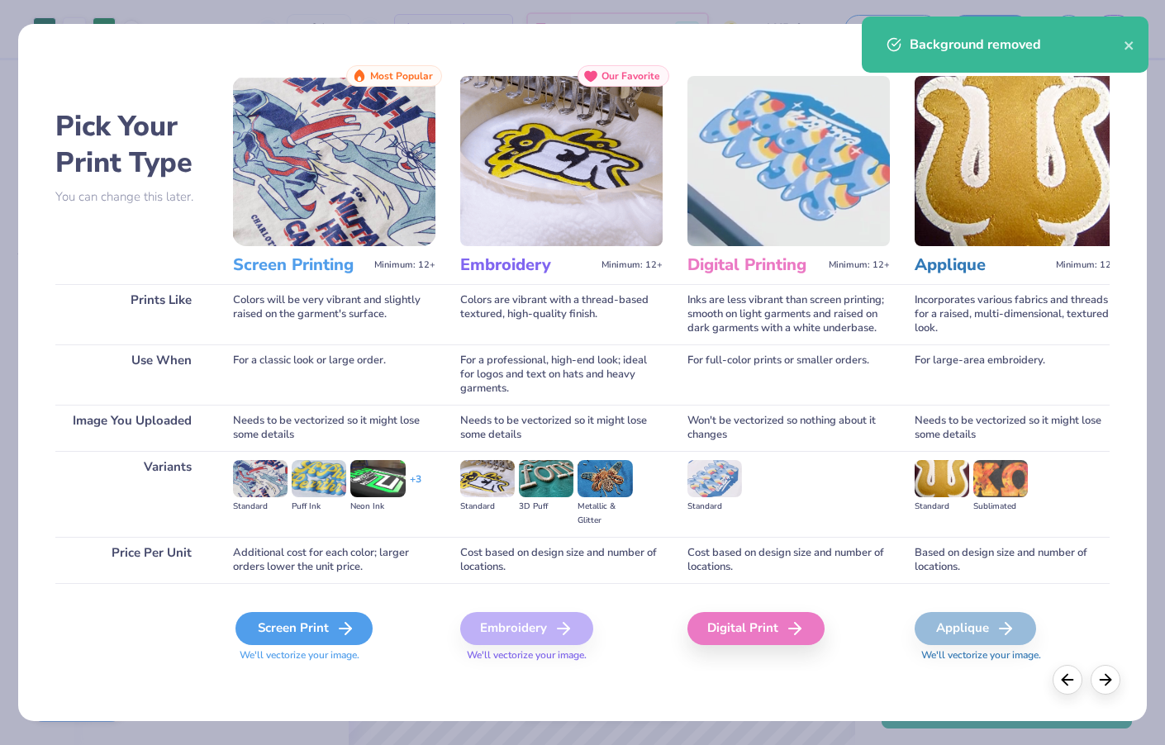
click at [322, 619] on div "Screen Print" at bounding box center [304, 628] width 137 height 33
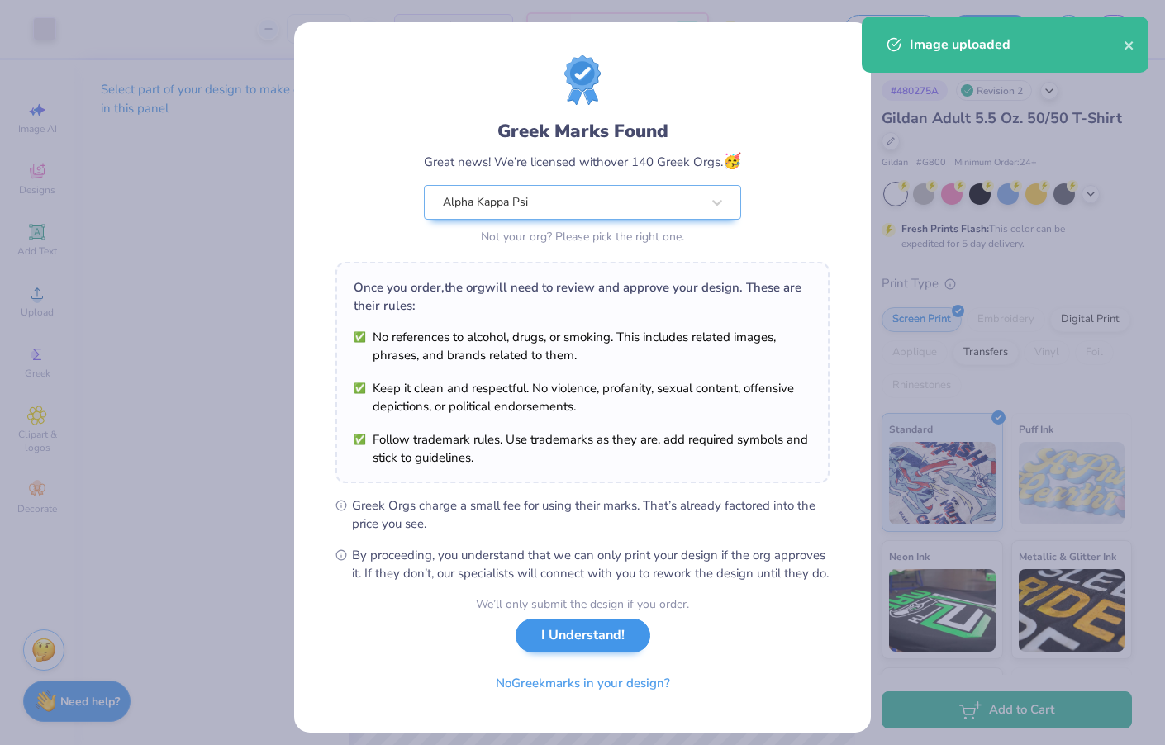
click at [590, 653] on button "I Understand!" at bounding box center [583, 636] width 135 height 34
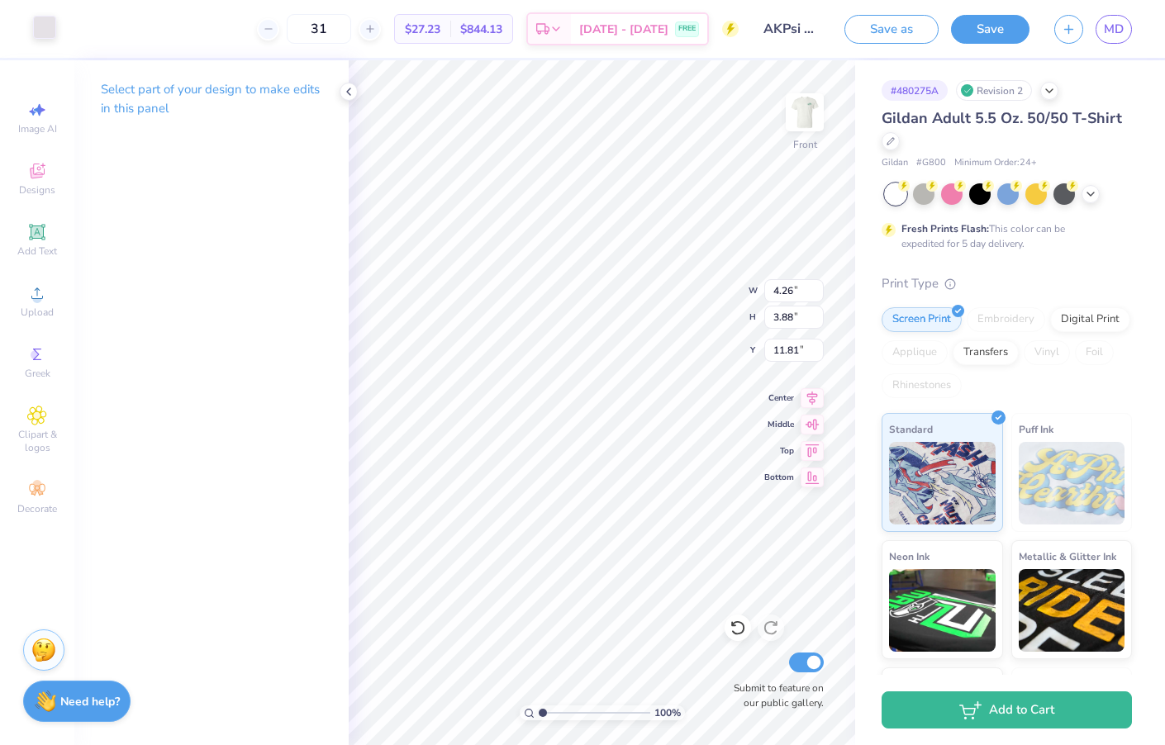
click at [48, 28] on div at bounding box center [44, 27] width 23 height 23
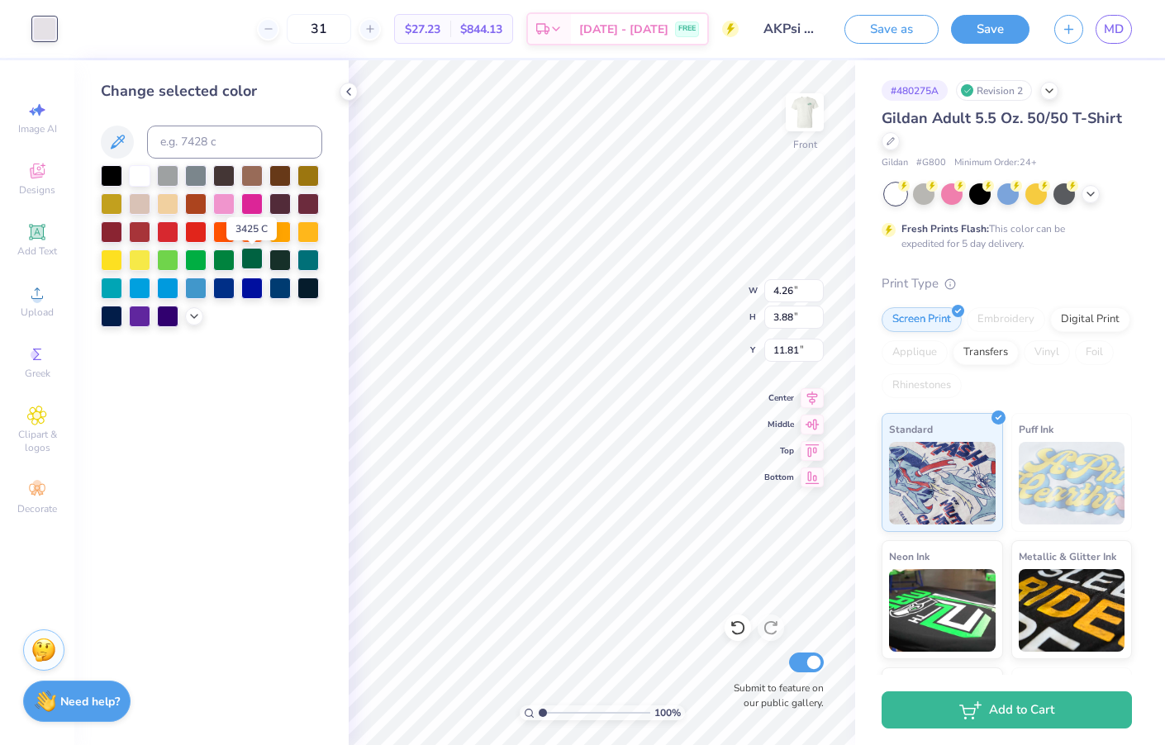
click at [249, 259] on div at bounding box center [251, 258] width 21 height 21
type input "20.22"
type input "2.97"
type input "2.70"
click at [815, 399] on icon at bounding box center [812, 396] width 11 height 14
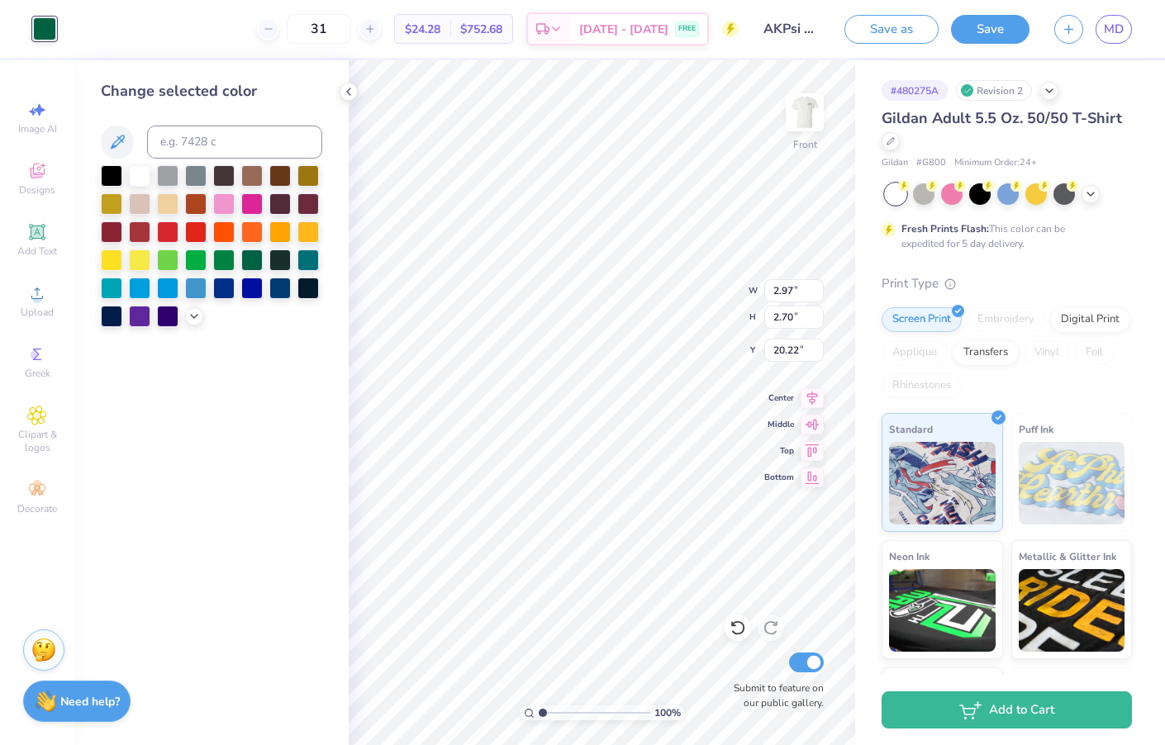
click at [874, 359] on div "# 480275A Revision 2 Gildan Adult 5.5 Oz. 50/50 T-Shirt Gildan # G800 Minimum O…" at bounding box center [1010, 423] width 310 height 726
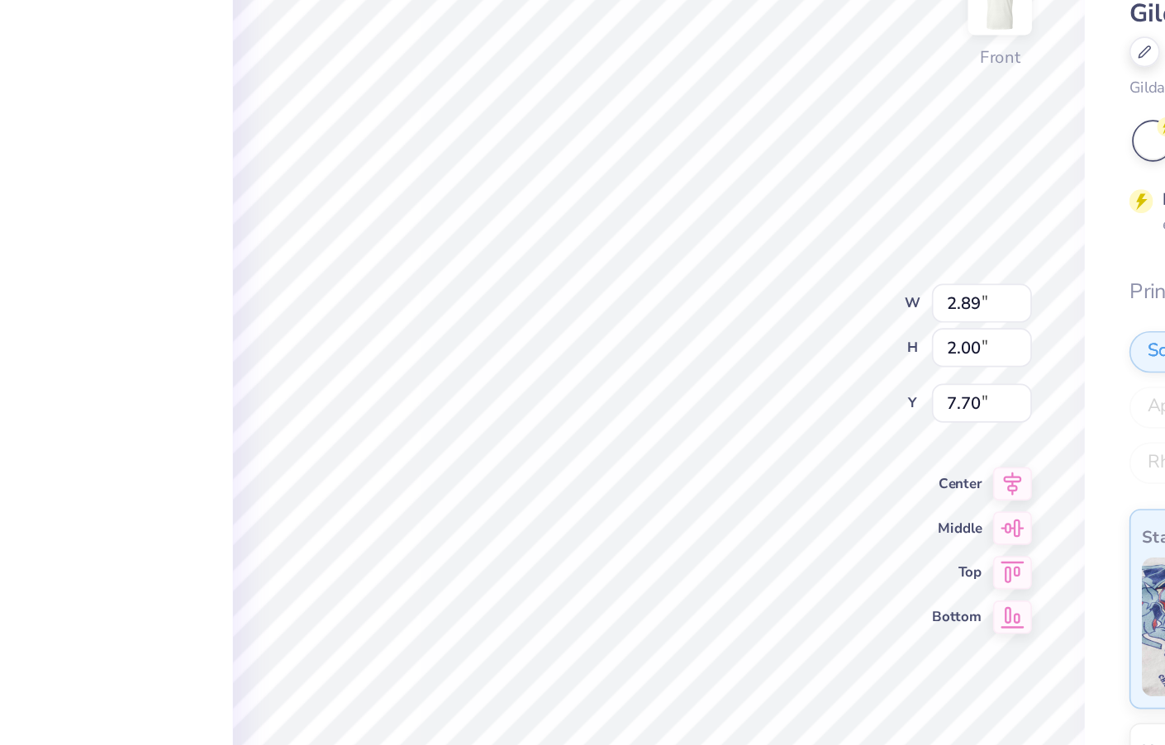
type input "2.35"
type input "1.63"
type input "7.58"
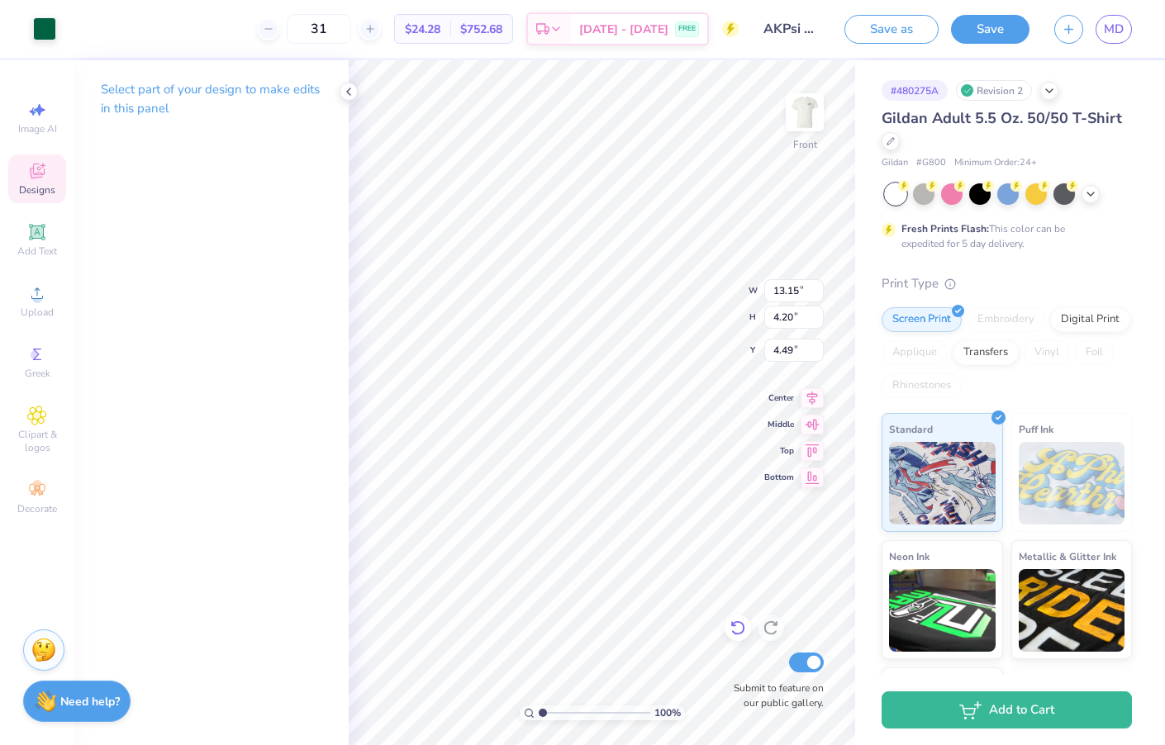
click at [744, 631] on icon at bounding box center [738, 628] width 14 height 15
type input "4.18"
click at [872, 409] on div "# 480275A Revision 2 Gildan Adult 5.5 Oz. 50/50 T-Shirt Gildan # G800 Minimum O…" at bounding box center [1010, 423] width 310 height 726
click at [868, 428] on div "# 480275A Revision 2 Gildan Adult 5.5 Oz. 50/50 T-Shirt Gildan # G800 Minimum O…" at bounding box center [1010, 423] width 310 height 726
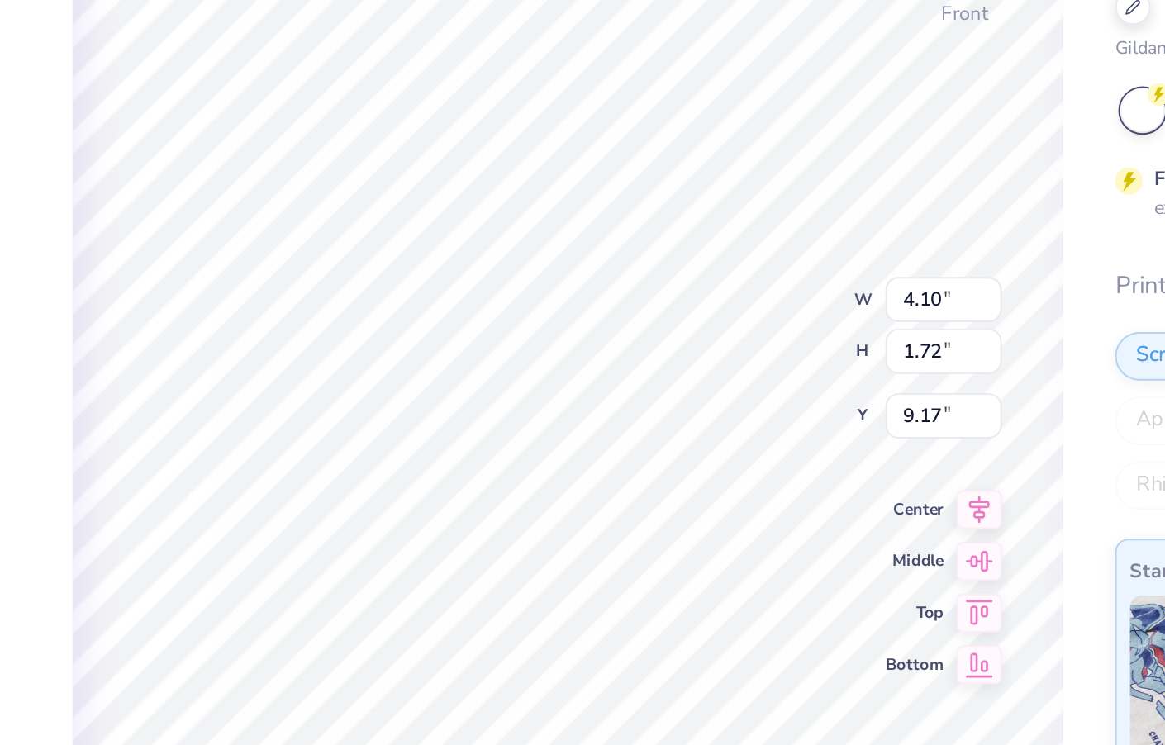
type input "9.17"
type input "11.44"
type input "3.29"
type input "2.51"
type input "9.90"
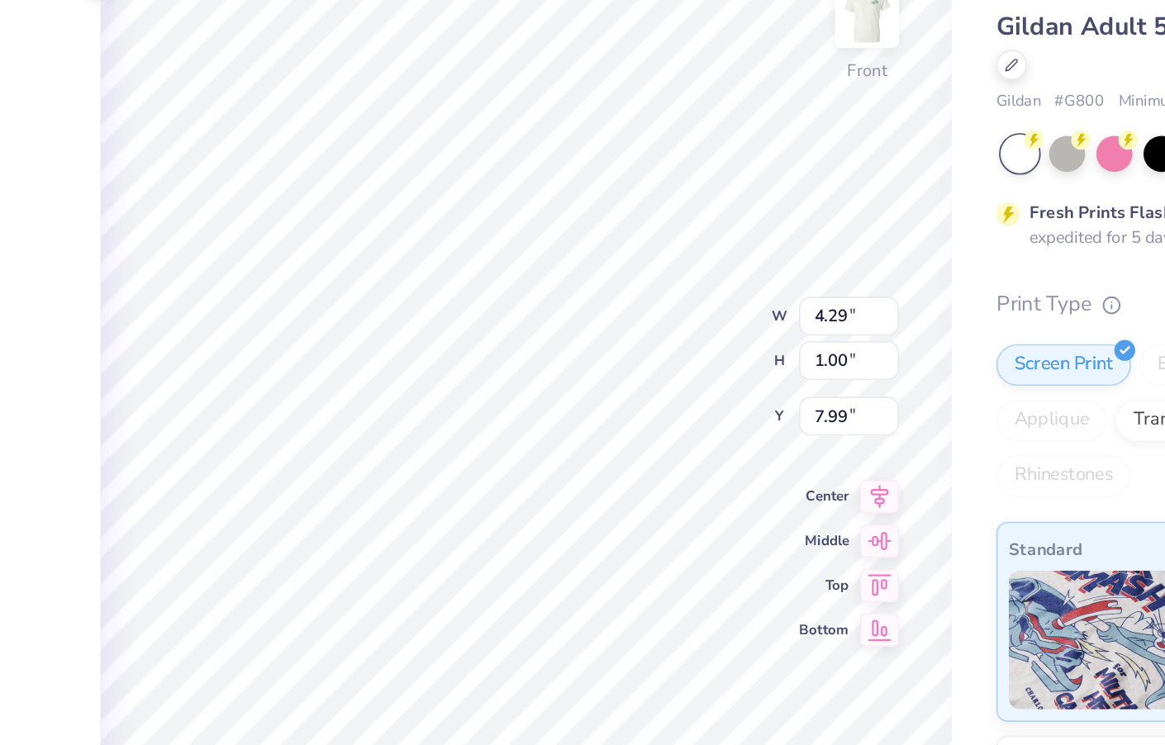
type input "4.29"
type input "1.00"
type input "7.99"
type input "4.87"
type input "1.14"
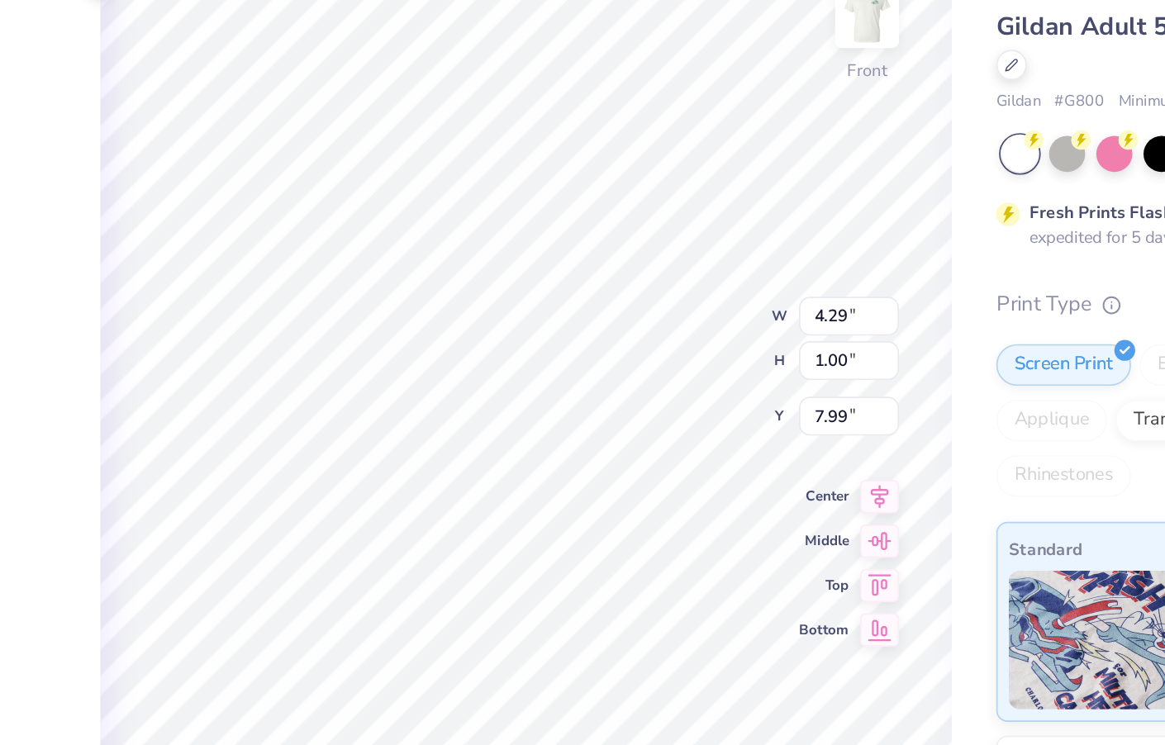
type input "7.85"
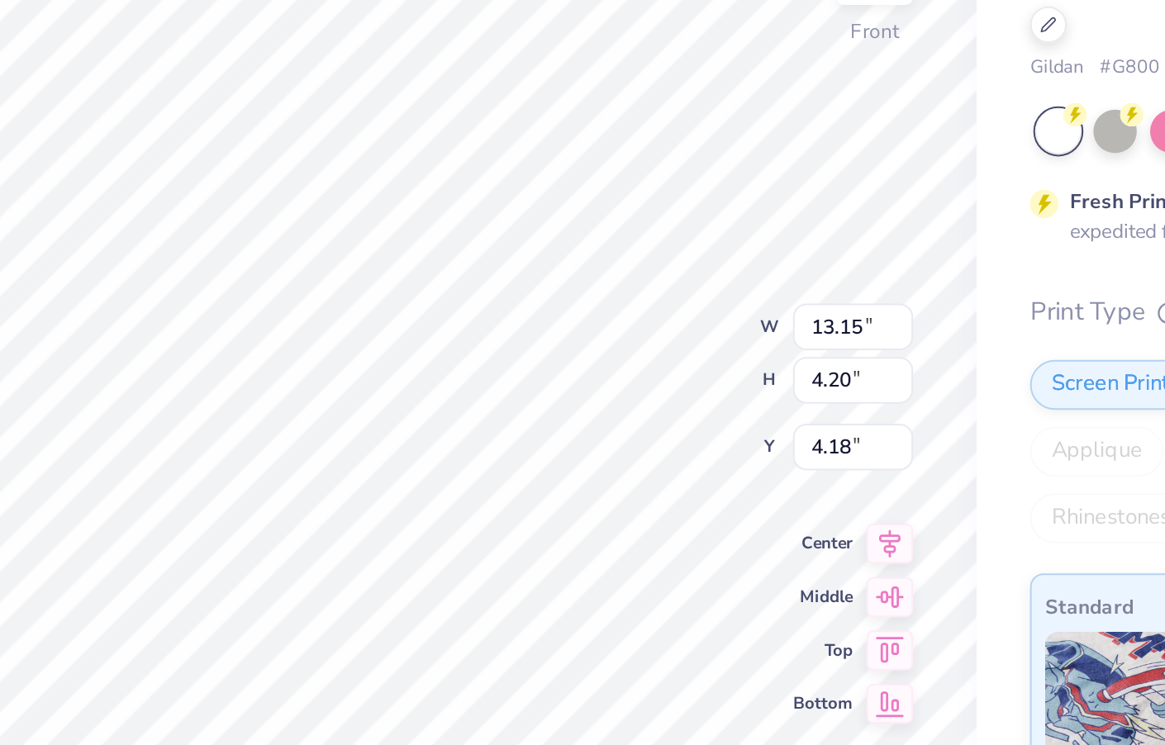
type input "1.27"
type input "0.93"
type input "7.72"
type input "3.60"
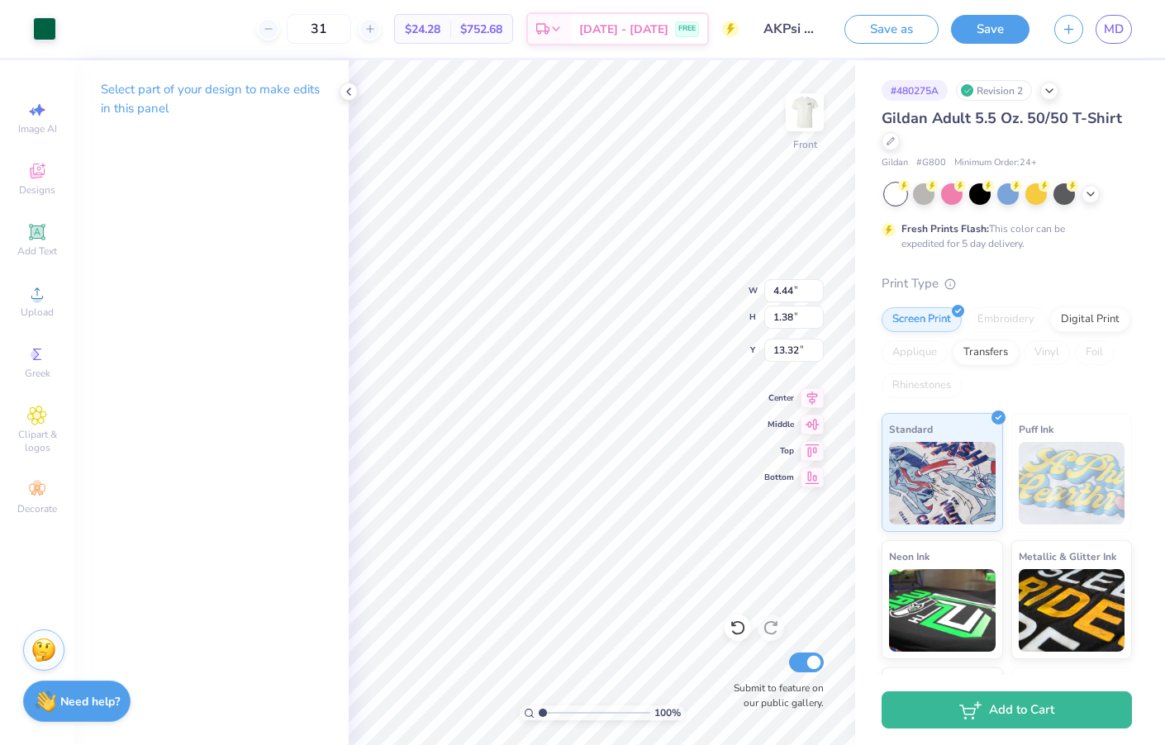
type input "7.51"
click at [862, 173] on div "# 480275A Revision 2 Gildan Adult 5.5 Oz. 50/50 T-Shirt Gildan # G800 Minimum O…" at bounding box center [1010, 423] width 310 height 726
type input "18.02"
type input "9.23"
type input "9.71"
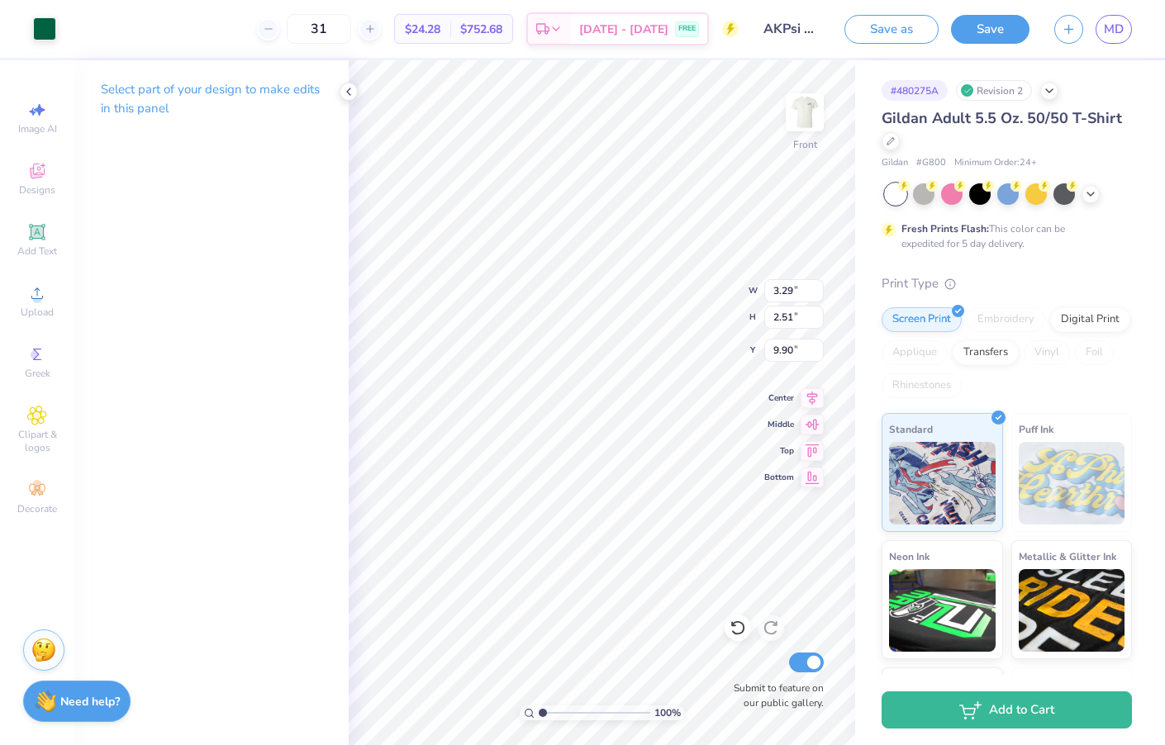
type input "10.93"
type input "9.23"
click at [860, 183] on div "# 480275A Revision 2 Gildan Adult 5.5 Oz. 50/50 T-Shirt Gildan # G800 Minimum O…" at bounding box center [1010, 423] width 310 height 726
type input "11.46"
type input "9.23"
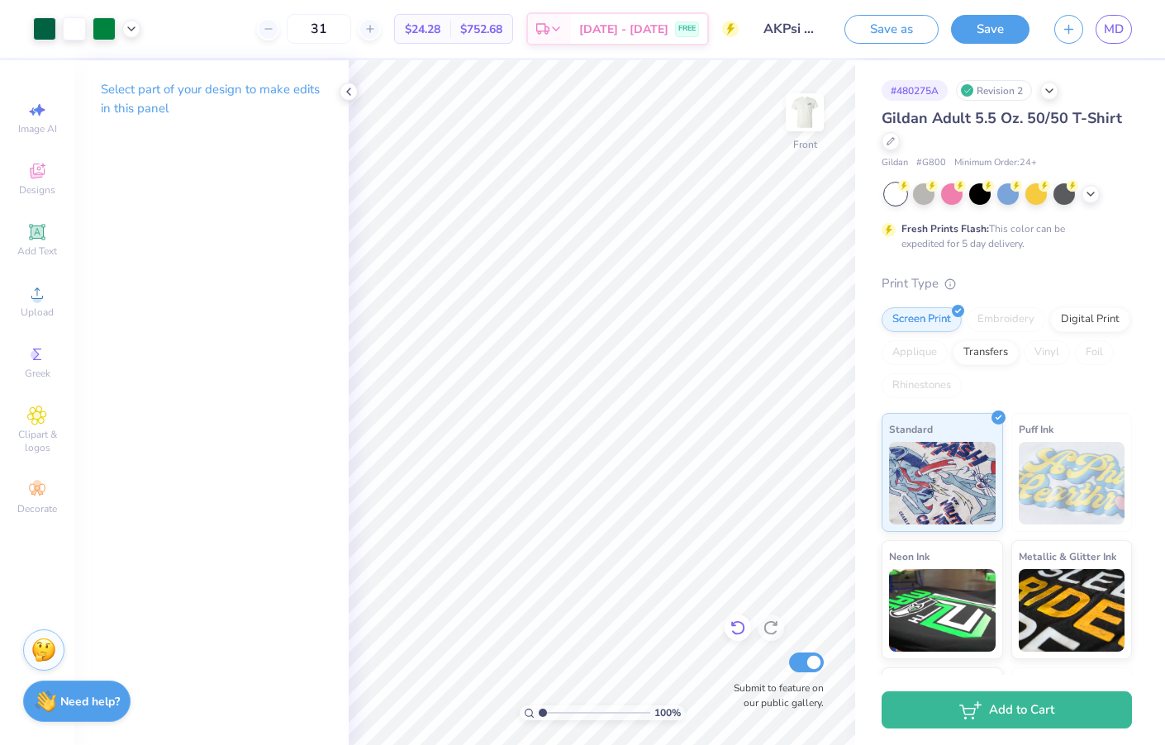
click at [737, 623] on icon at bounding box center [738, 628] width 14 height 15
type input "9.23"
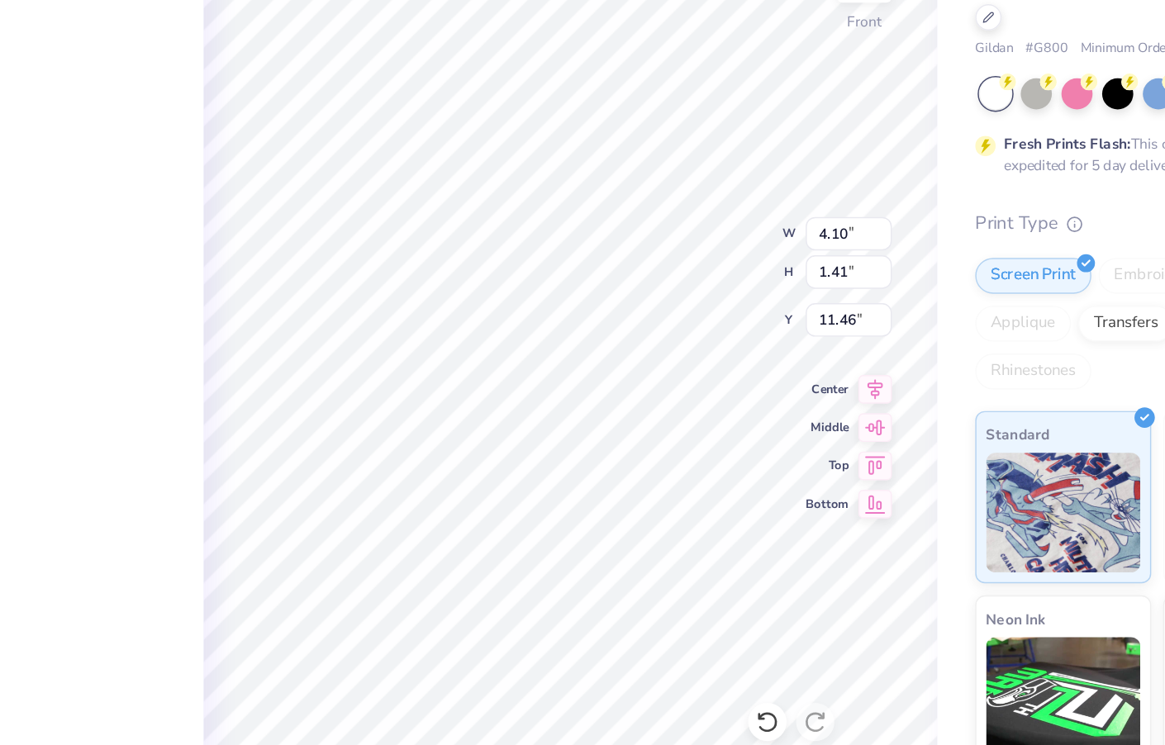
type input "14.19"
click at [731, 621] on icon at bounding box center [738, 628] width 14 height 15
type input "15.81"
click at [731, 621] on icon at bounding box center [738, 628] width 14 height 15
type input "15.33"
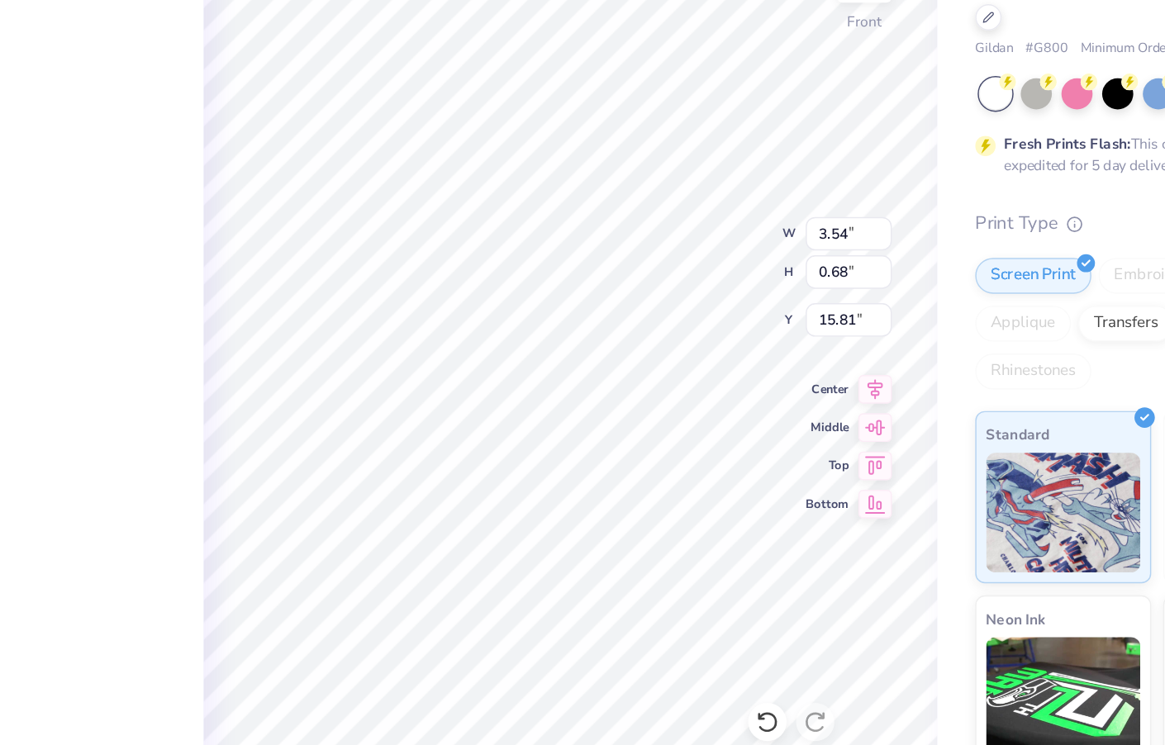
type input "12.31"
click at [855, 226] on div "# 480275A Revision 2 Gildan Adult 5.5 Oz. 50/50 T-Shirt Gildan # G800 Minimum O…" at bounding box center [1010, 423] width 310 height 726
type input "13.23"
type input "14.05"
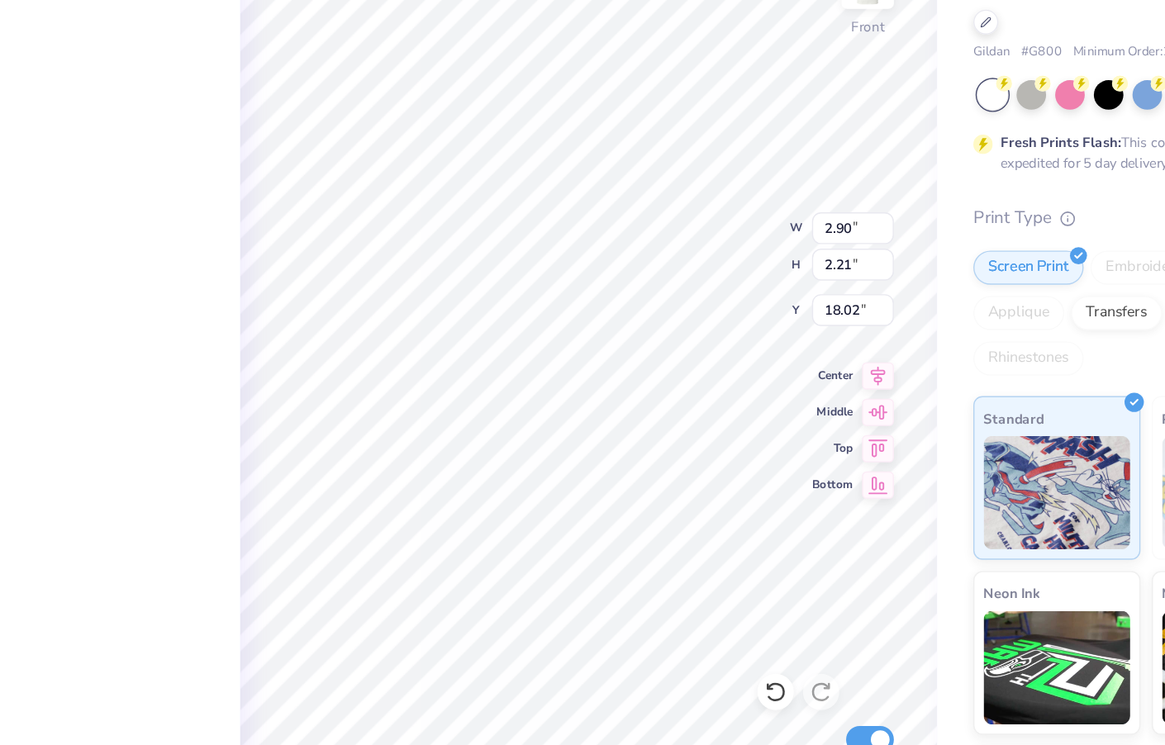
type input "15.68"
click at [855, 283] on div "# 480275A Revision 2 Gildan Adult 5.5 Oz. 50/50 T-Shirt Gildan # G800 Minimum O…" at bounding box center [1010, 423] width 310 height 726
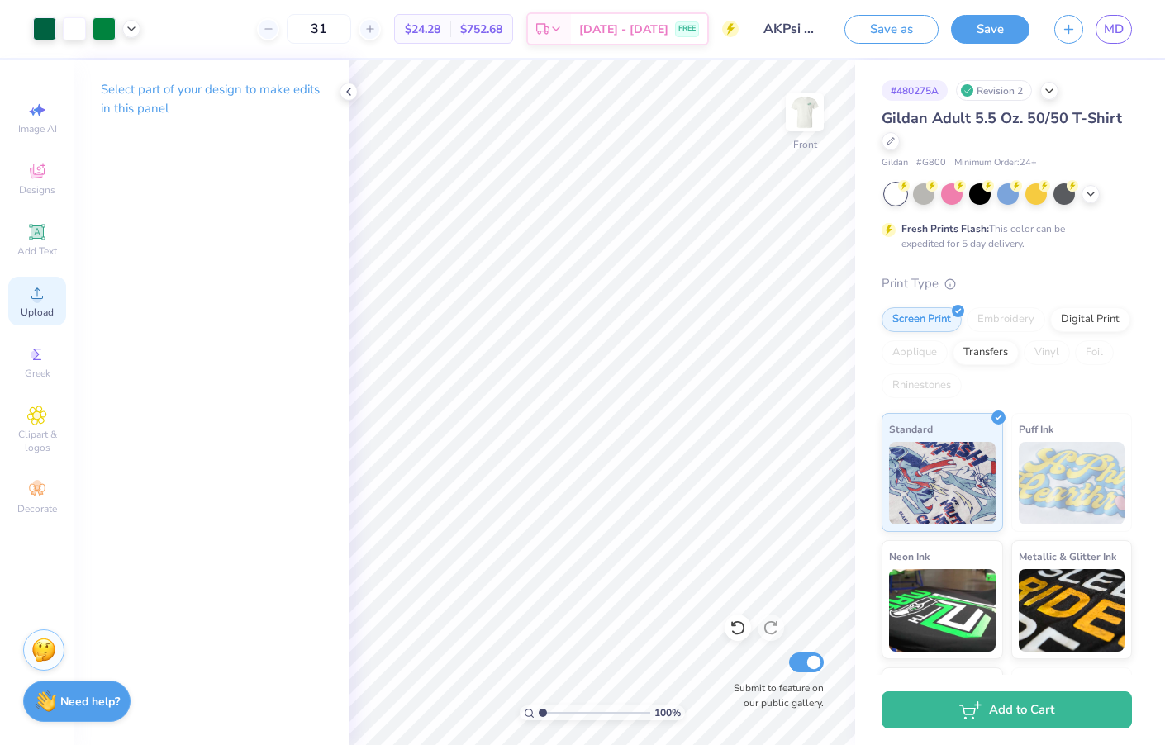
click at [36, 301] on circle at bounding box center [36, 298] width 9 height 9
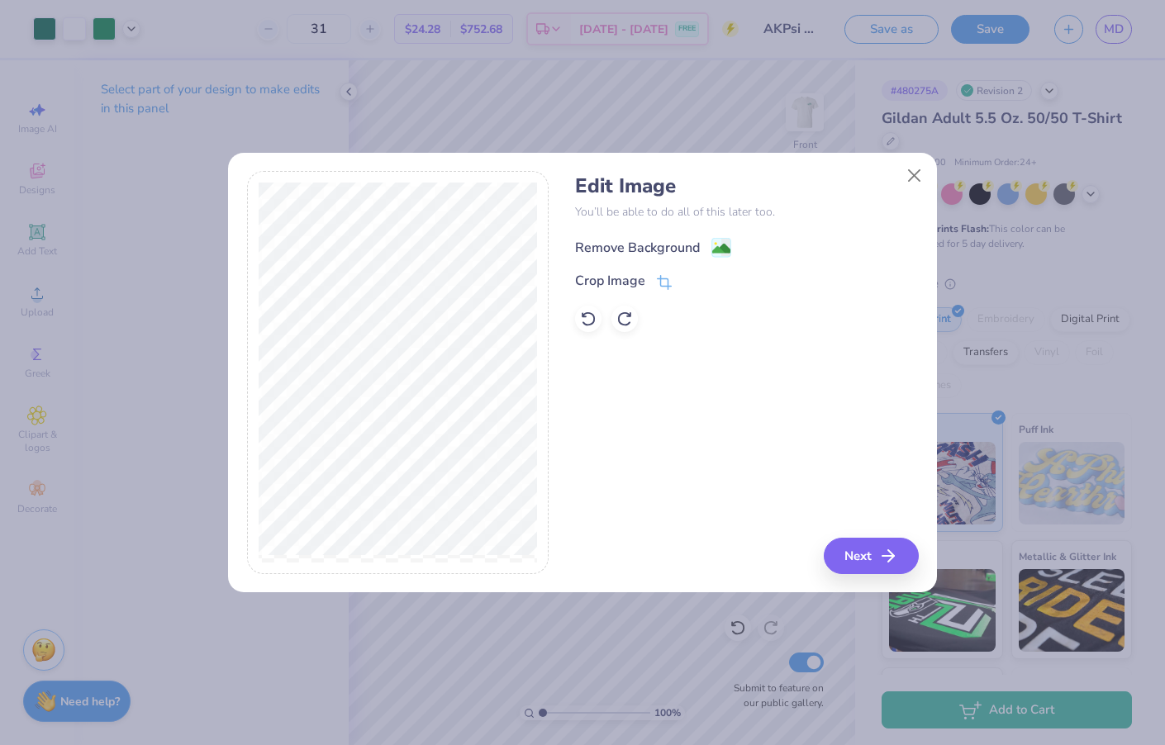
click at [712, 253] on image at bounding box center [721, 249] width 18 height 18
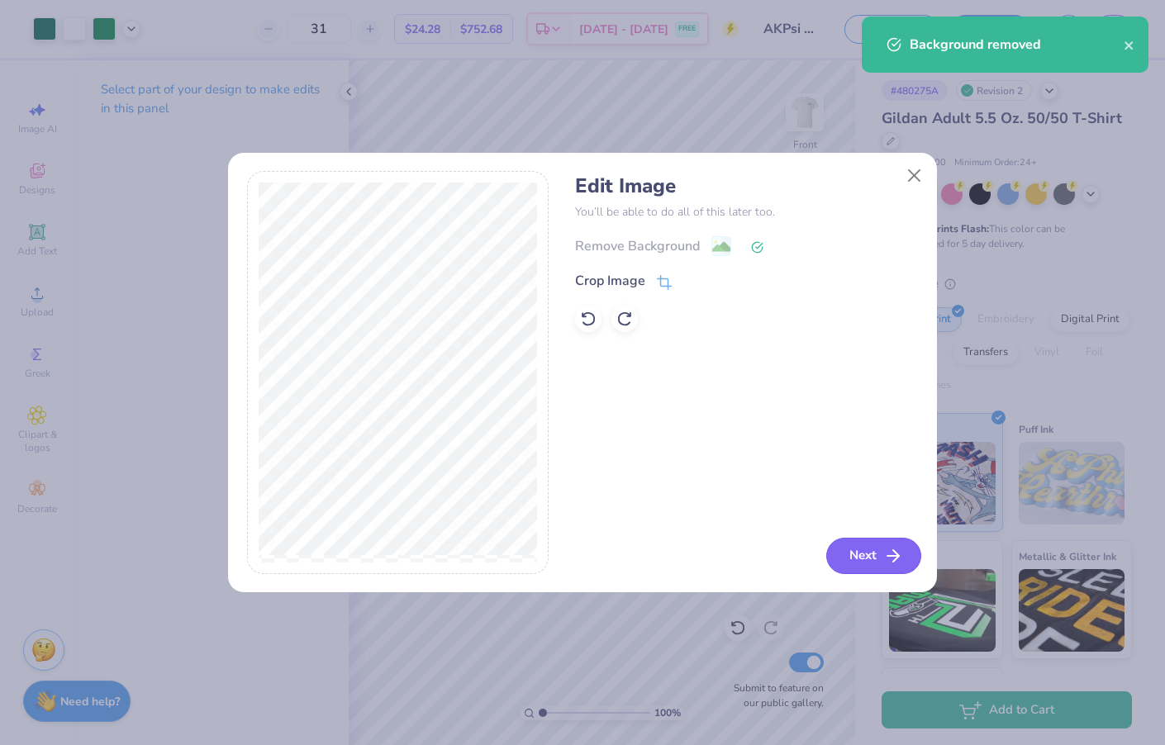
click at [870, 557] on button "Next" at bounding box center [873, 556] width 95 height 36
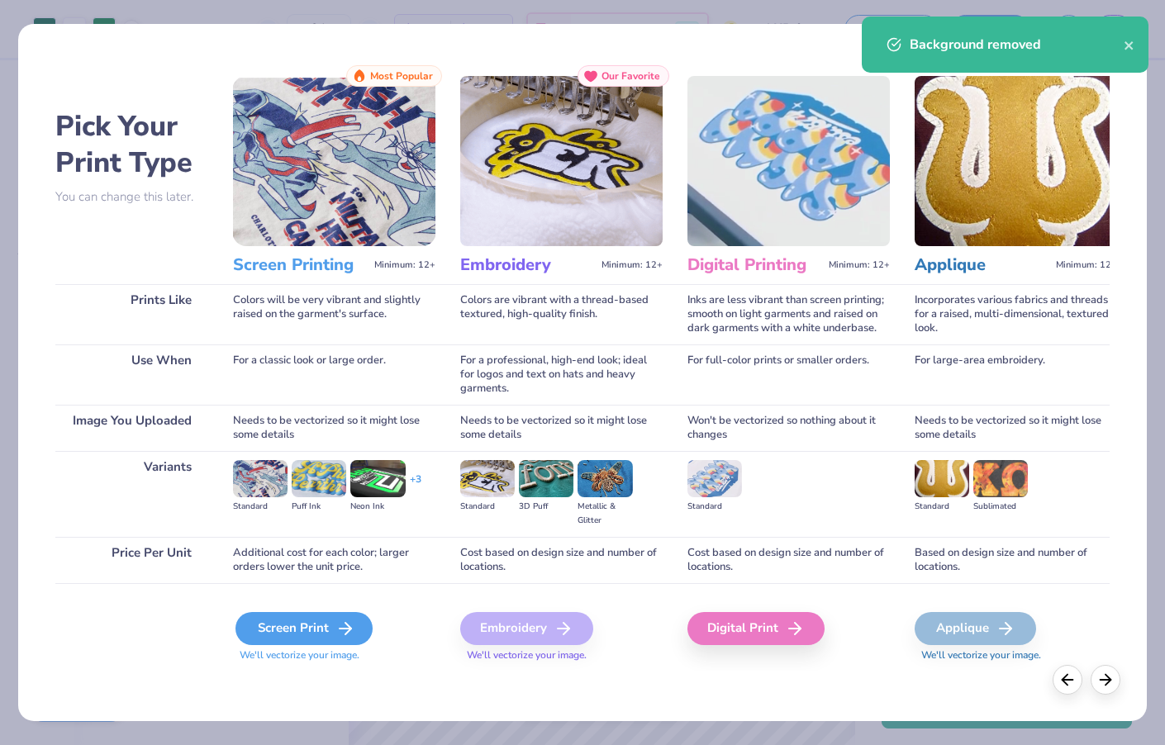
click at [280, 620] on div "Screen Print" at bounding box center [304, 628] width 137 height 33
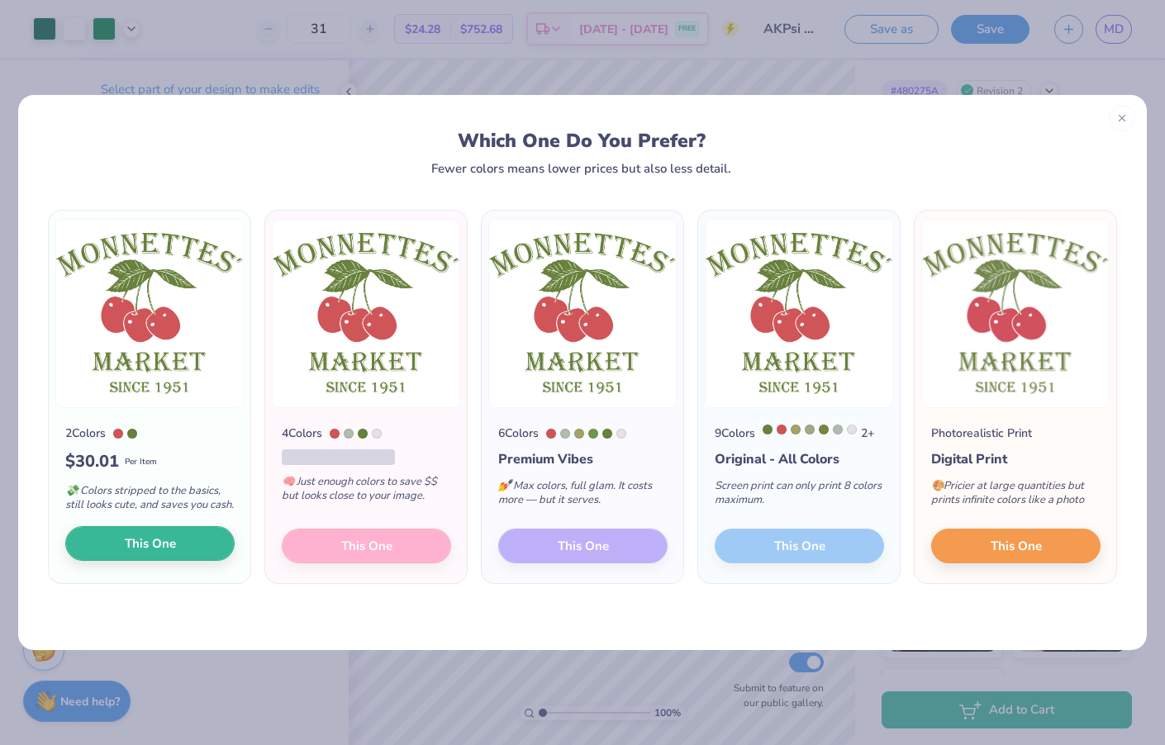
click at [147, 551] on span "This One" at bounding box center [150, 544] width 51 height 19
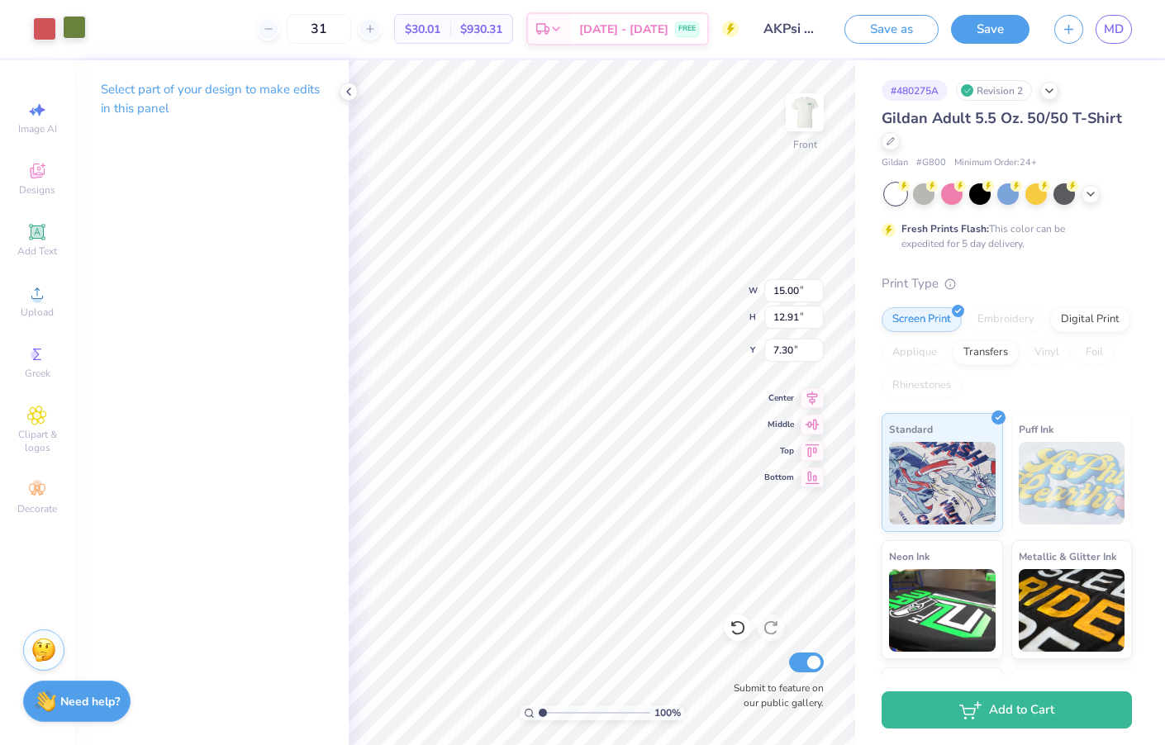
click at [72, 35] on div at bounding box center [74, 27] width 23 height 23
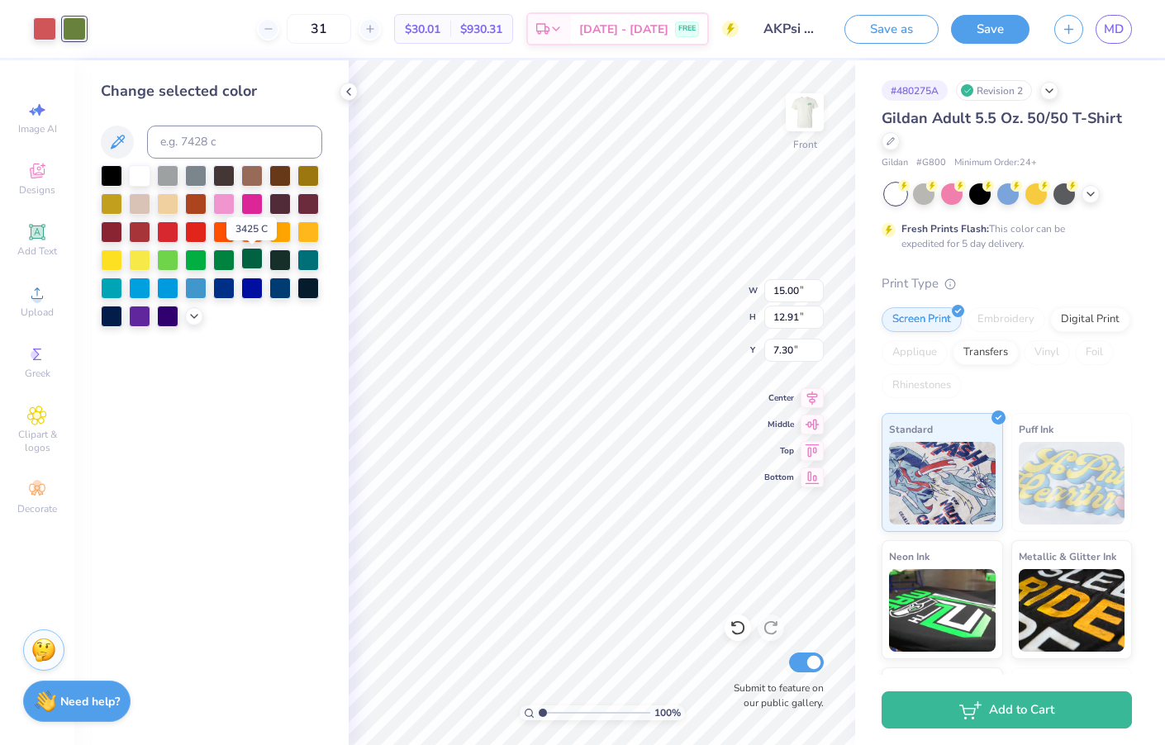
click at [251, 263] on div at bounding box center [251, 258] width 21 height 21
click at [47, 24] on div at bounding box center [44, 27] width 23 height 23
click at [251, 264] on div at bounding box center [251, 258] width 21 height 21
type input "4.80"
type input "4.13"
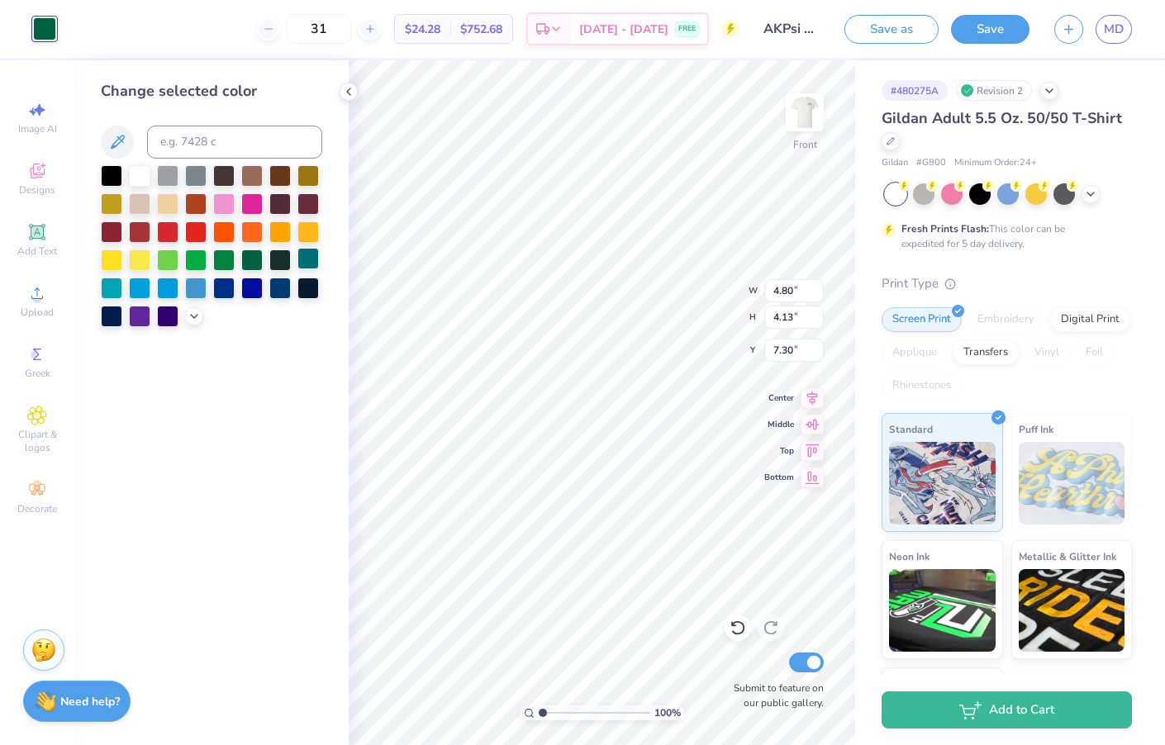
type input "14.21"
type input "3.12"
type input "2.68"
type input "14.16"
click at [864, 231] on div "# 480275A Revision 2 Gildan Adult 5.5 Oz. 50/50 T-Shirt Gildan # G800 Minimum O…" at bounding box center [1010, 423] width 310 height 726
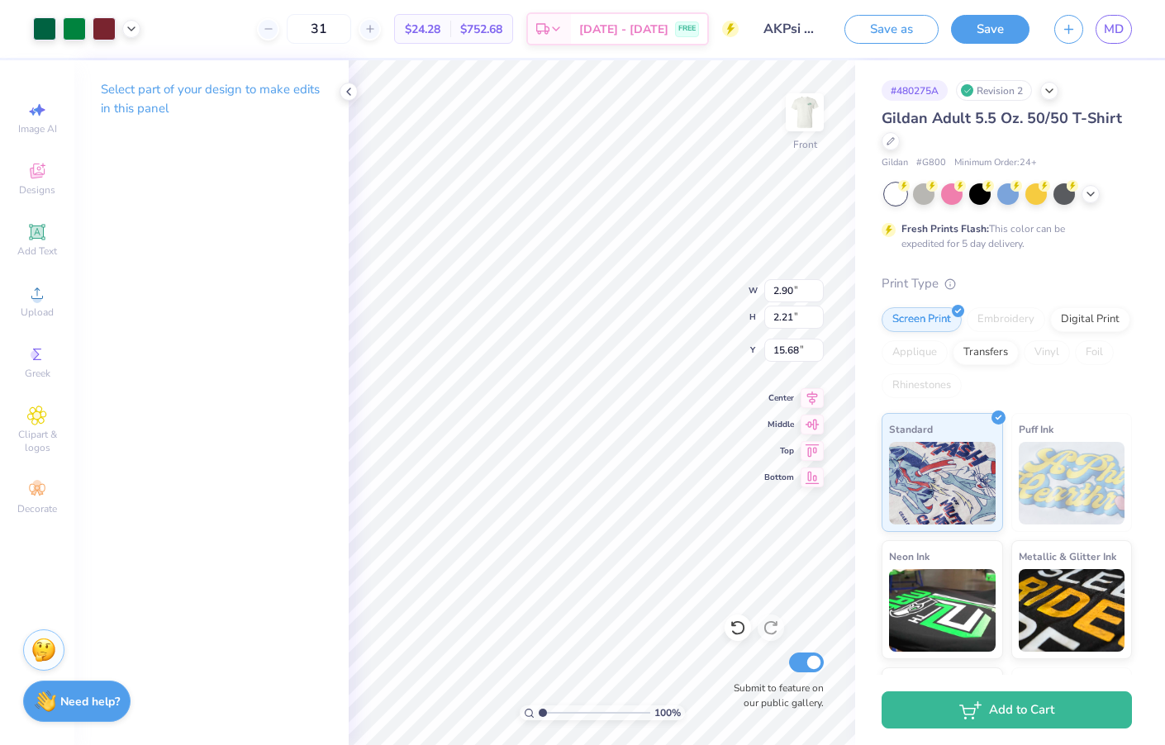
type input "15.50"
click at [859, 530] on div "# 480275A Revision 2 Gildan Adult 5.5 Oz. 50/50 T-Shirt Gildan # G800 Minimum O…" at bounding box center [1010, 423] width 310 height 726
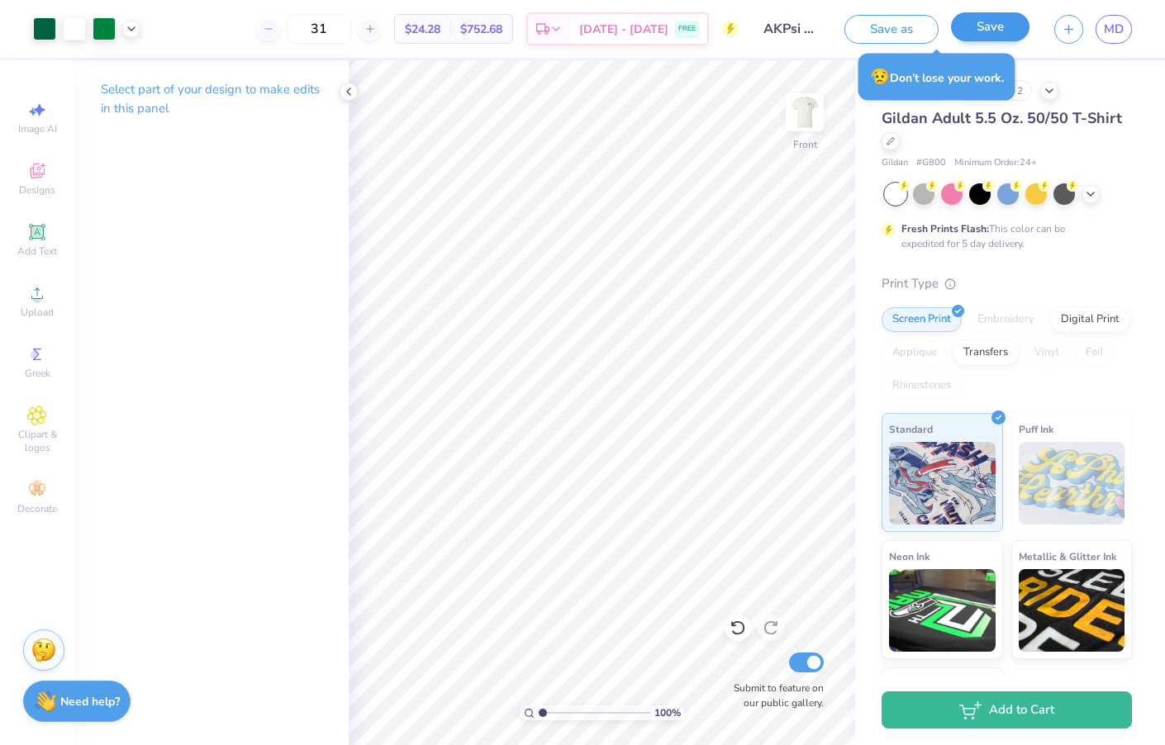
click at [1007, 23] on button "Save" at bounding box center [990, 26] width 79 height 29
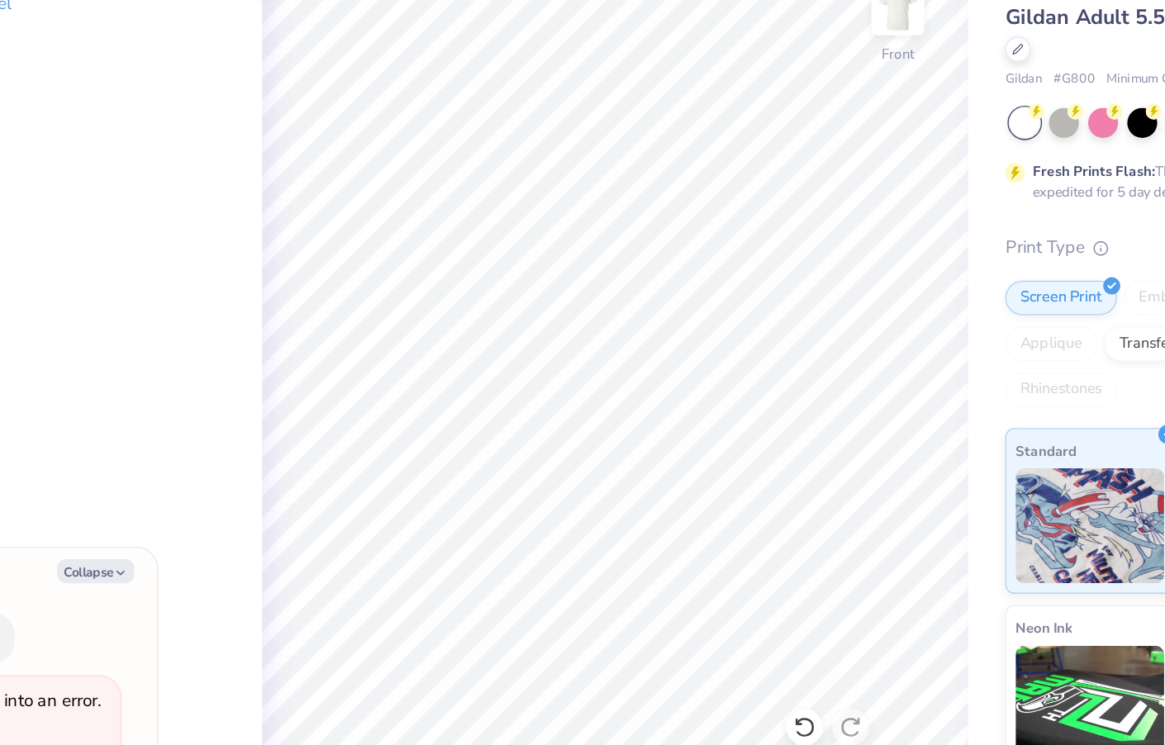
click at [855, 171] on div "# 480275A Revision 2 Gildan Adult 5.5 Oz. 50/50 T-Shirt Gildan # G800 Minimum O…" at bounding box center [1010, 423] width 310 height 726
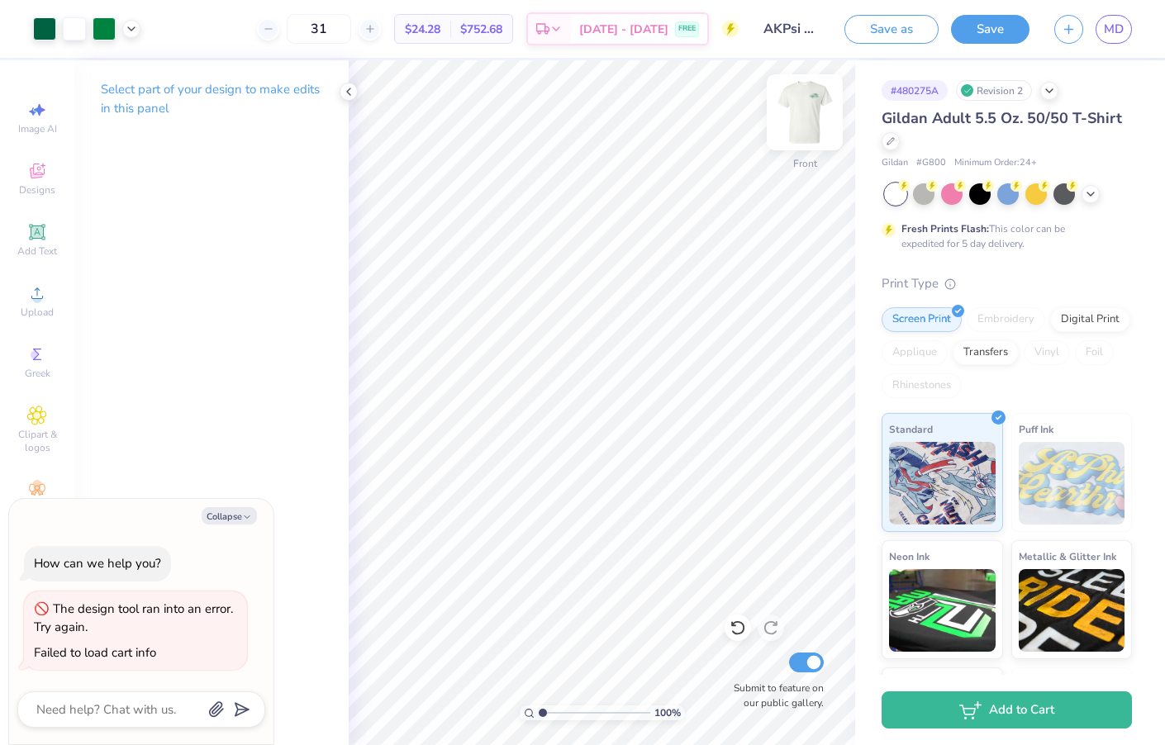
click at [820, 109] on img at bounding box center [805, 112] width 66 height 66
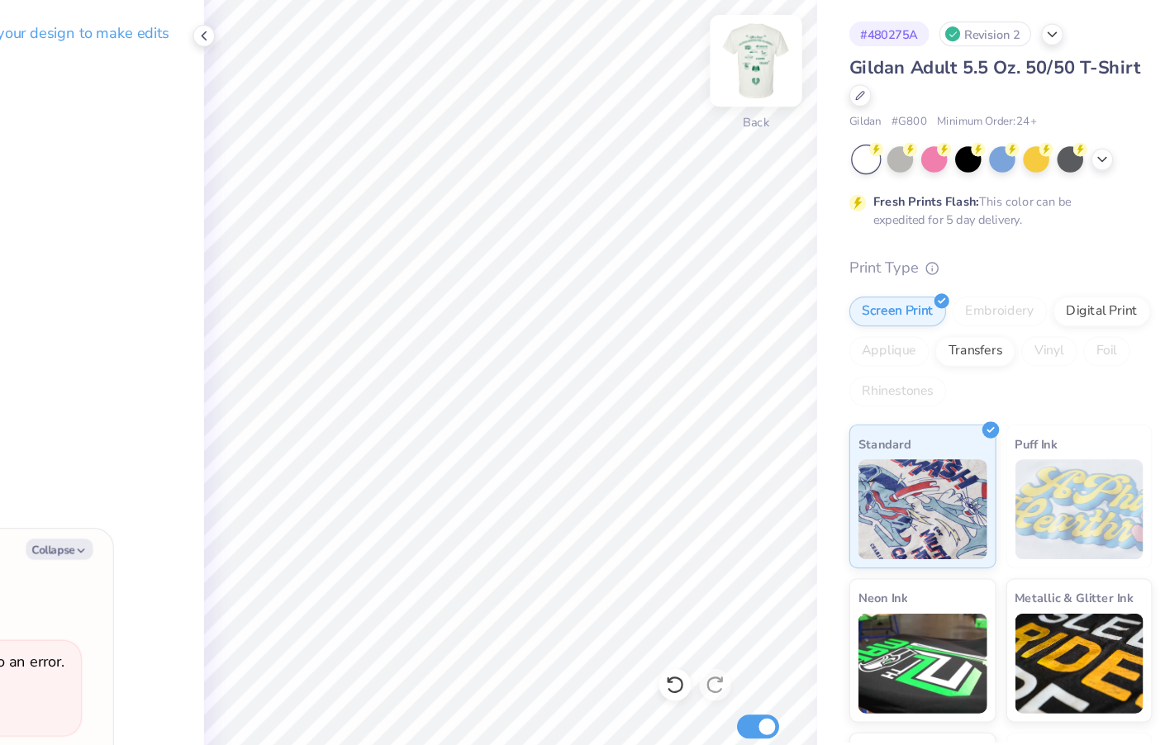
click at [772, 79] on img at bounding box center [805, 112] width 66 height 66
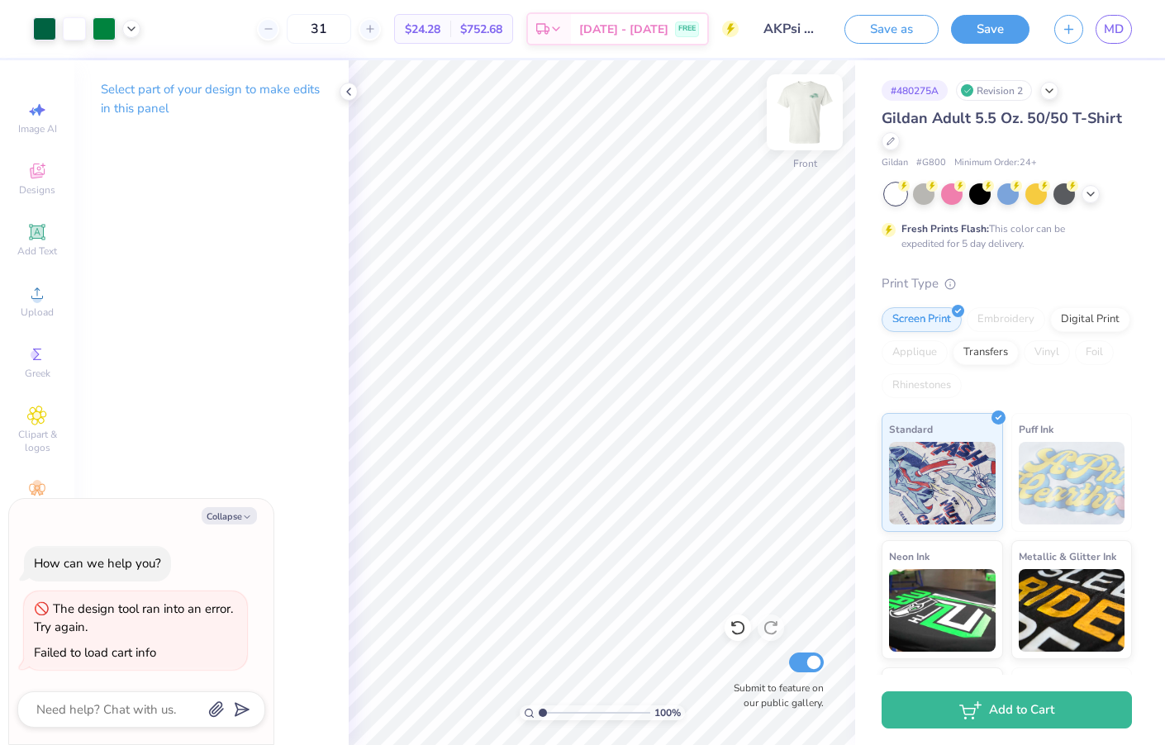
click at [807, 128] on img at bounding box center [805, 112] width 66 height 66
click at [792, 112] on img at bounding box center [805, 112] width 66 height 66
click at [223, 516] on button "Collapse" at bounding box center [229, 515] width 55 height 17
type textarea "x"
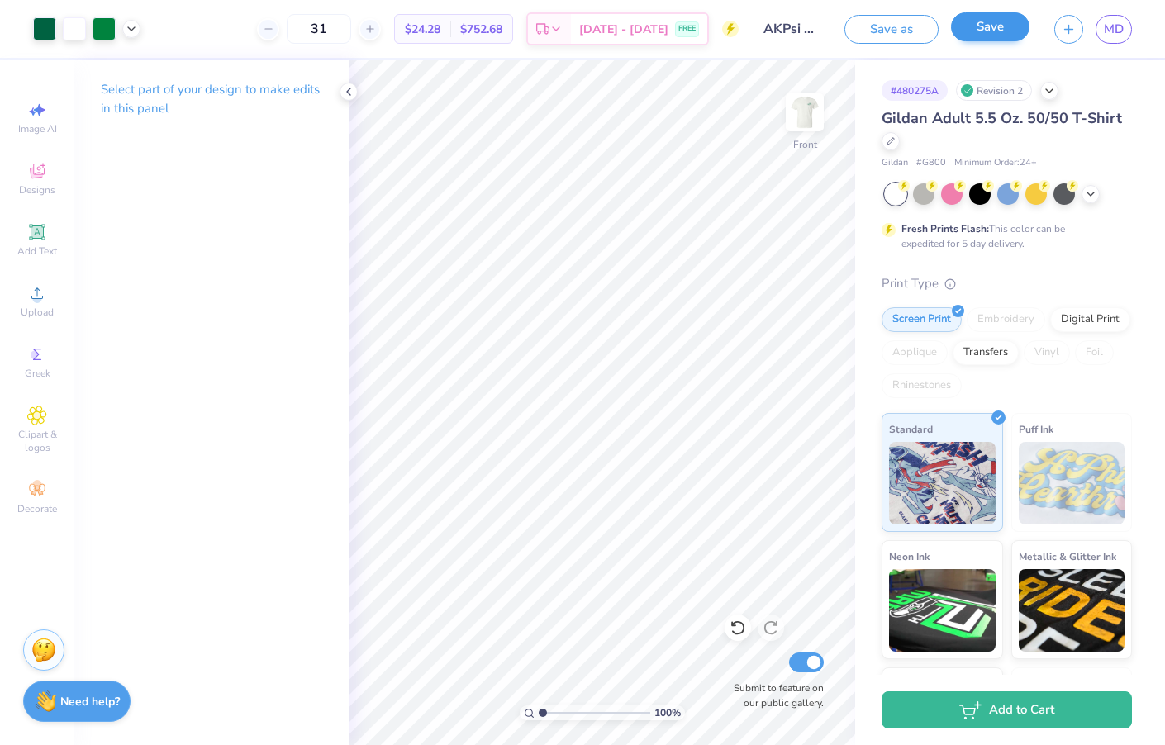
click at [955, 31] on button "Save" at bounding box center [990, 26] width 79 height 29
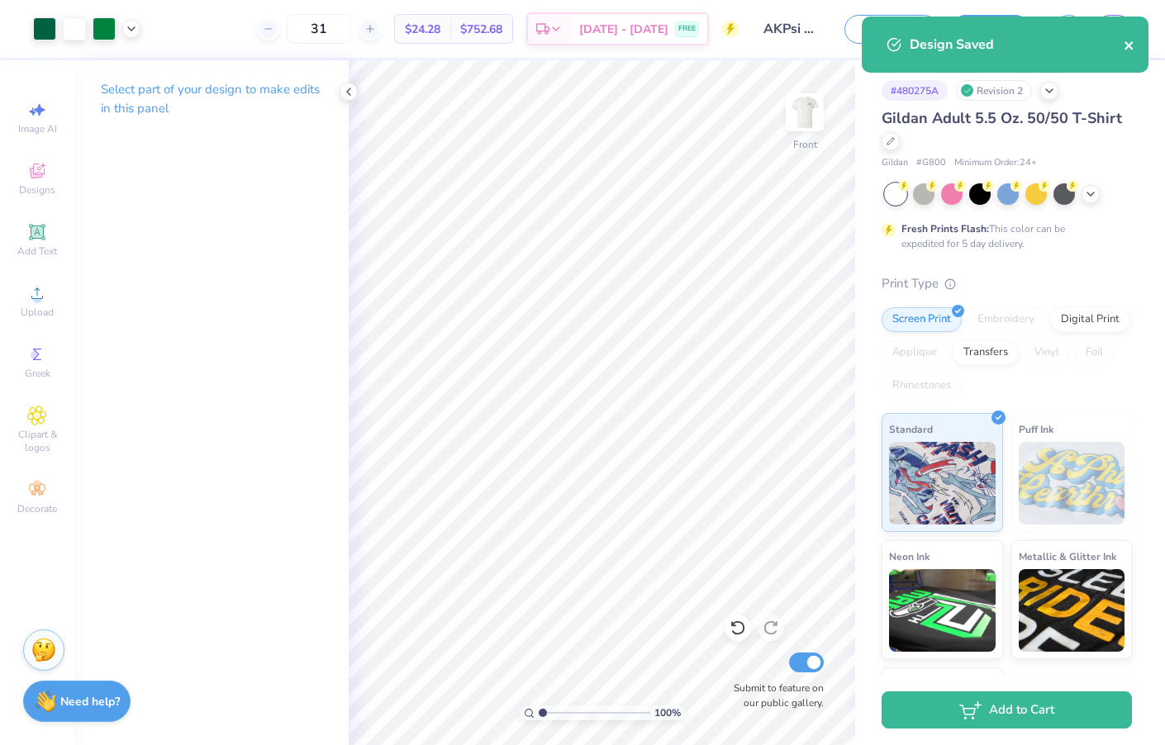
click at [1133, 48] on icon "close" at bounding box center [1130, 45] width 12 height 13
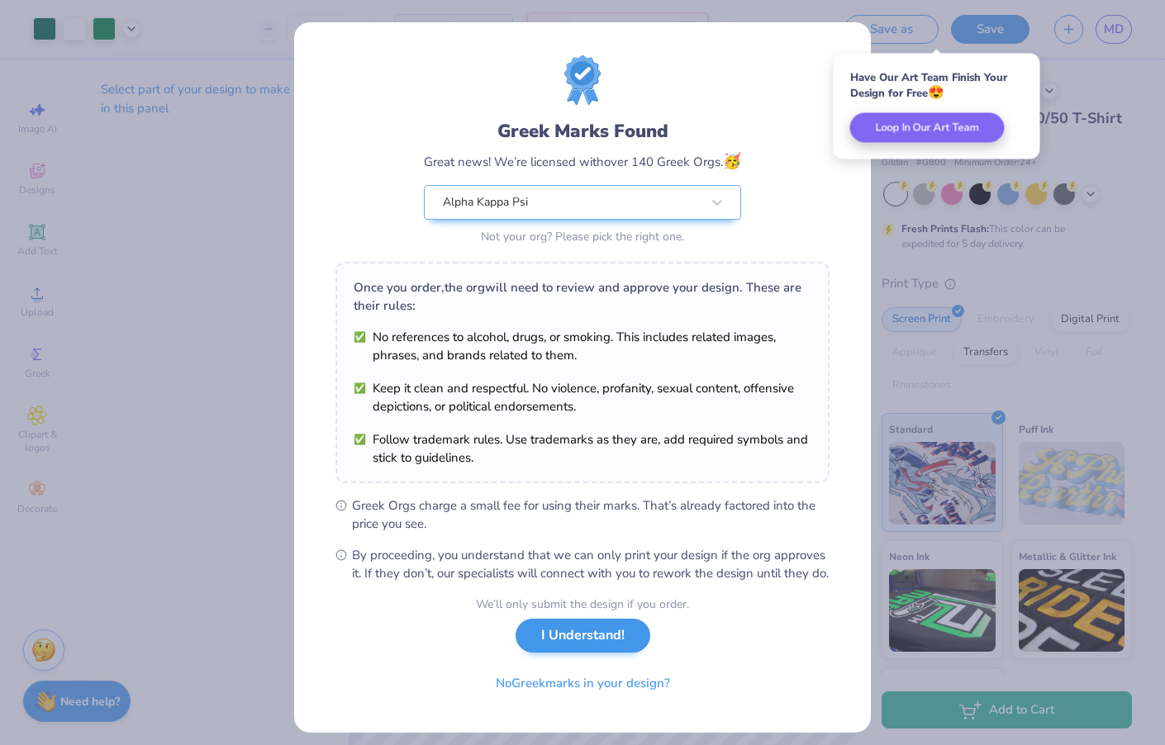
click at [616, 653] on button "I Understand!" at bounding box center [583, 636] width 135 height 34
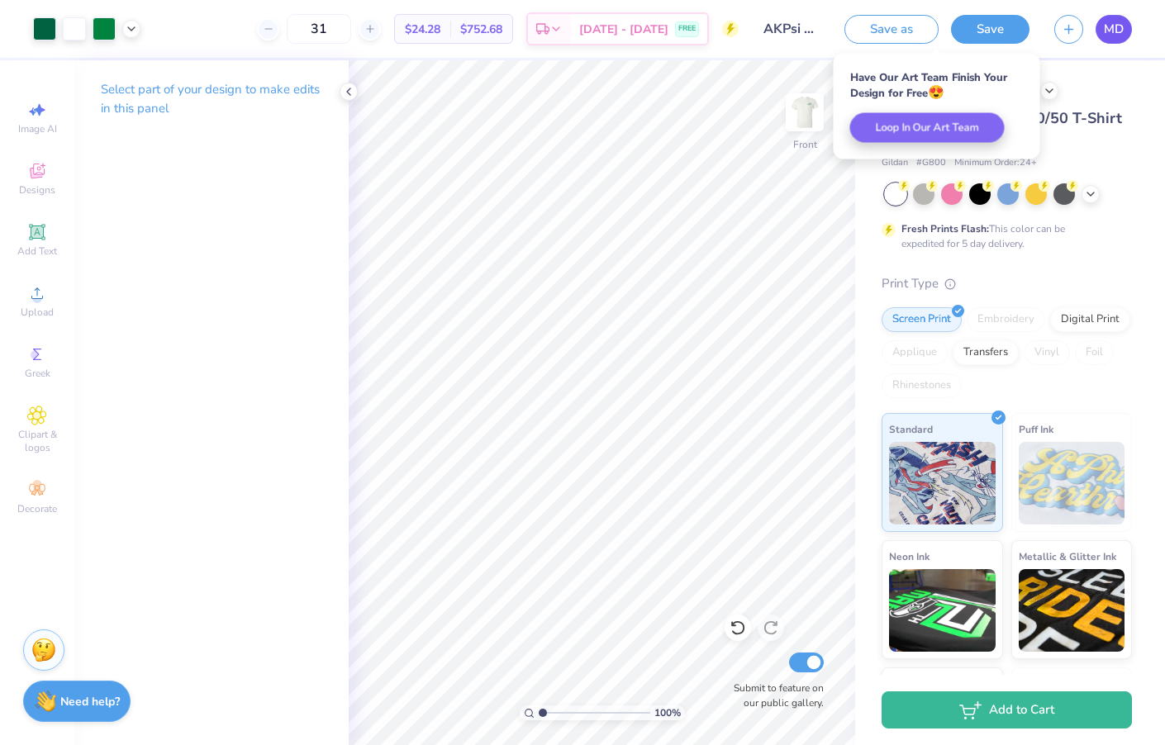
click at [1124, 35] on link "MD" at bounding box center [1114, 29] width 36 height 29
